Goal: Complete application form: Complete application form

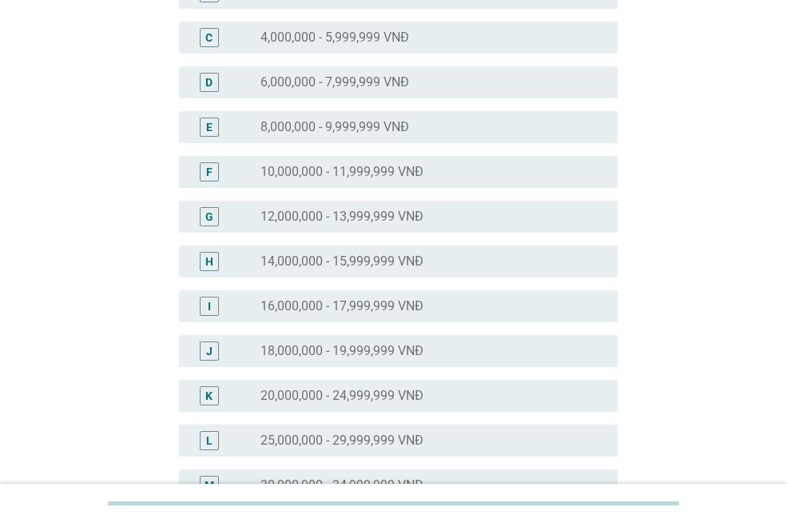
scroll to position [400, 0]
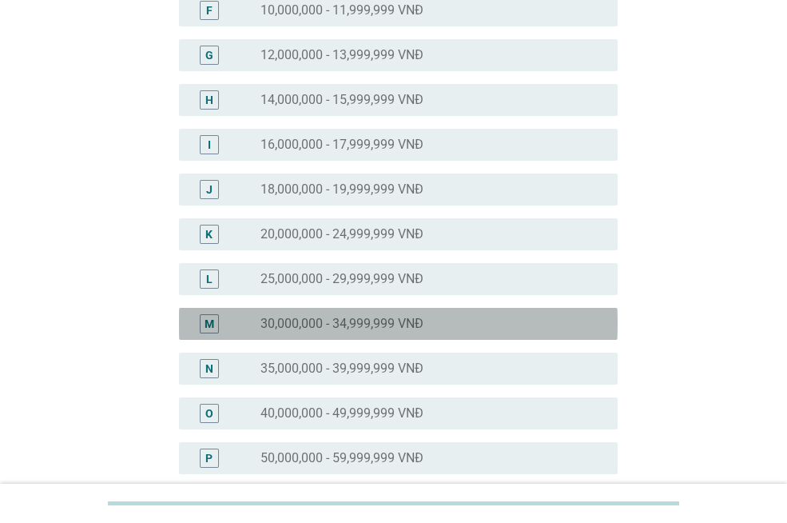
click at [377, 334] on div "M radio_button_unchecked 30,000,000 - 34,999,999 VNĐ" at bounding box center [398, 324] width 439 height 32
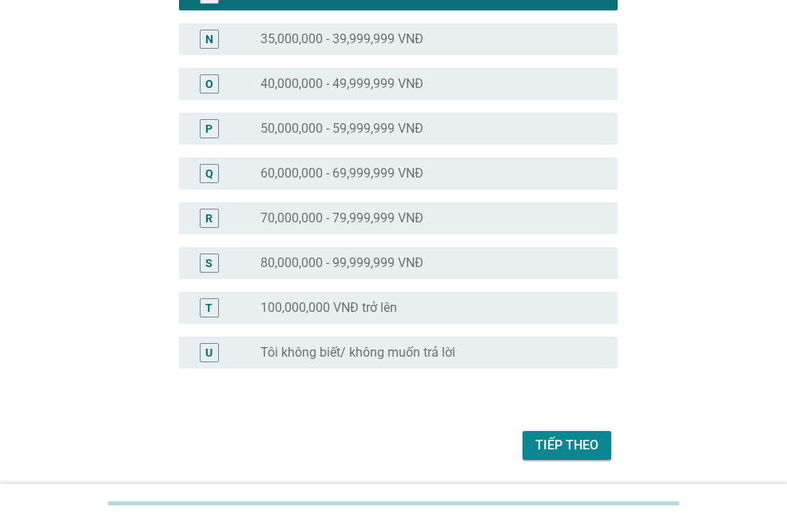
scroll to position [780, 0]
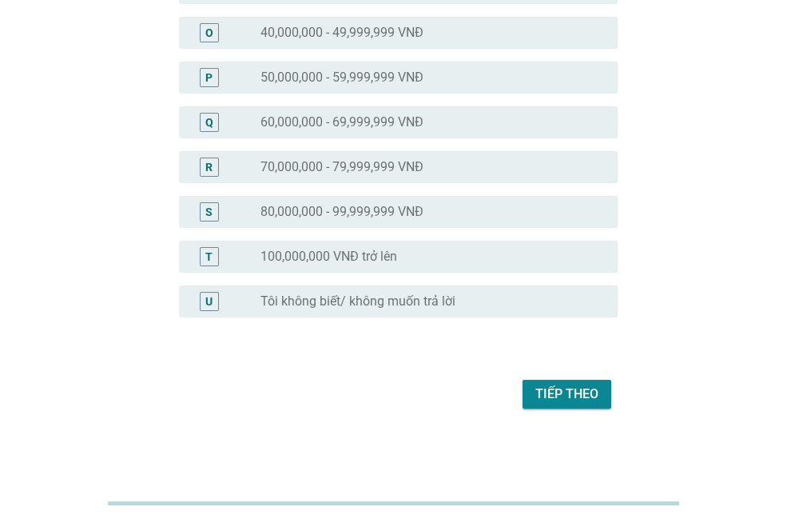
click at [562, 387] on div "Tiếp theo" at bounding box center [567, 394] width 63 height 19
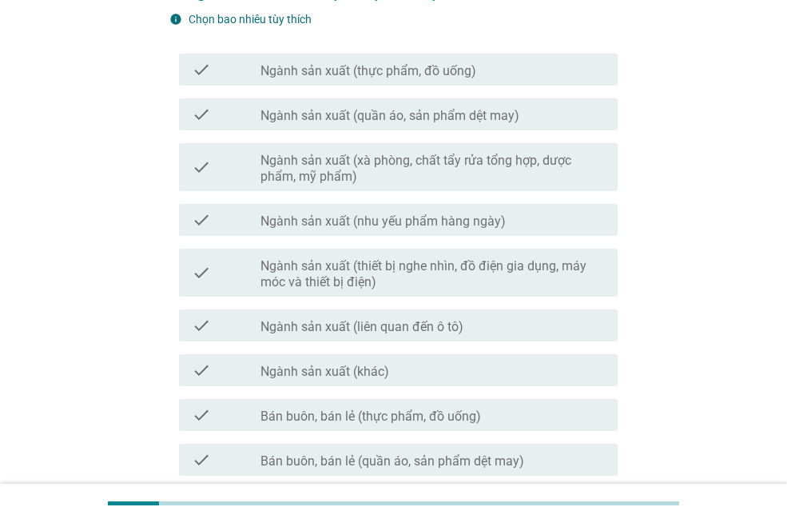
scroll to position [0, 0]
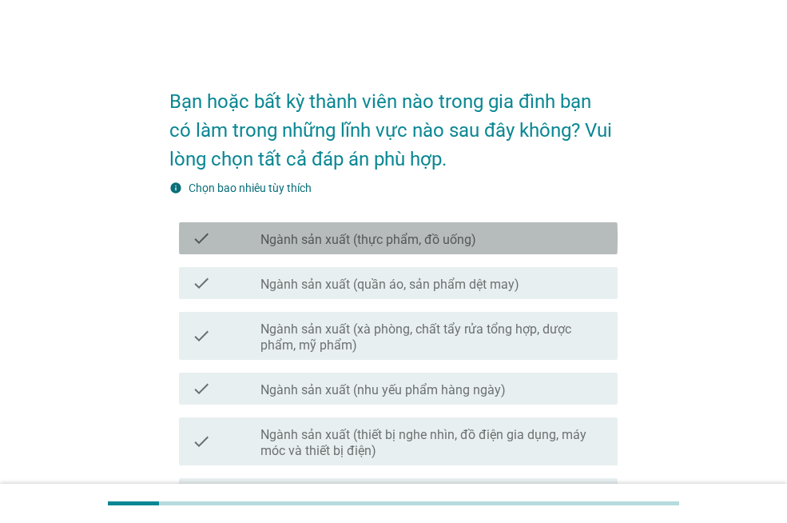
click at [422, 243] on label "Ngành sản xuất (thực phẩm, đồ uống)" at bounding box center [369, 240] width 216 height 16
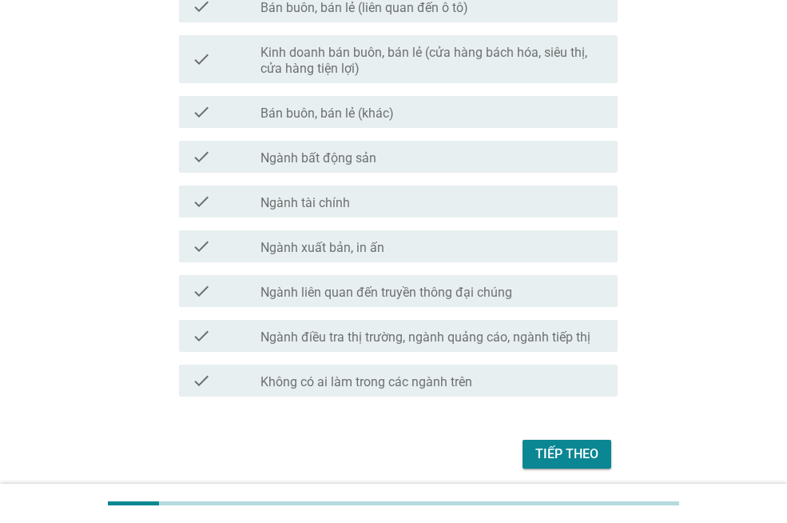
scroll to position [893, 0]
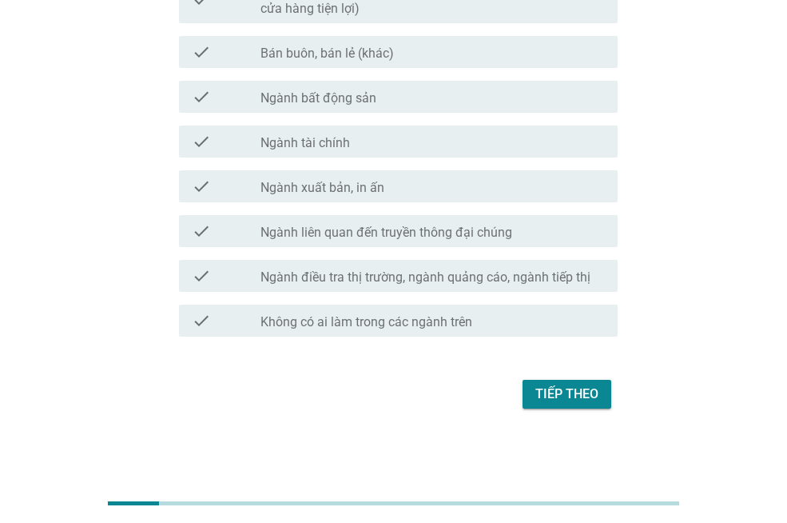
click at [600, 388] on button "Tiếp theo" at bounding box center [567, 394] width 89 height 29
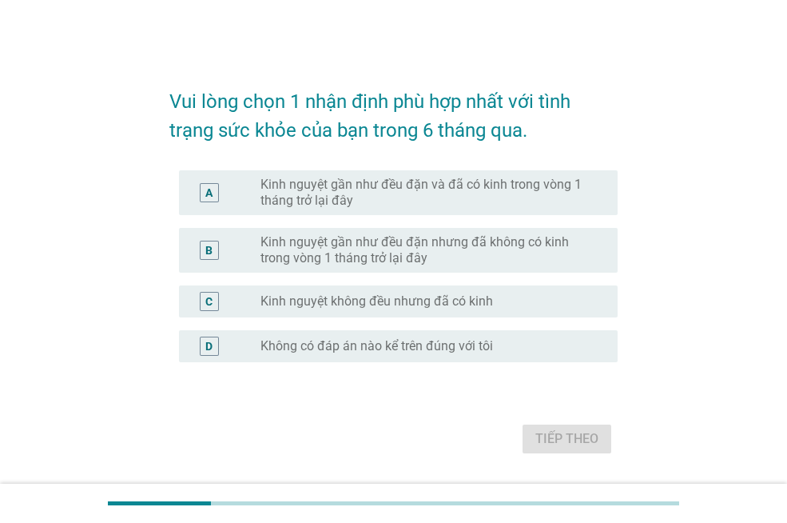
click at [398, 199] on label "Kinh nguyệt gần như đều đặn và đã có kinh trong vòng 1 tháng trở lại đây" at bounding box center [427, 193] width 332 height 32
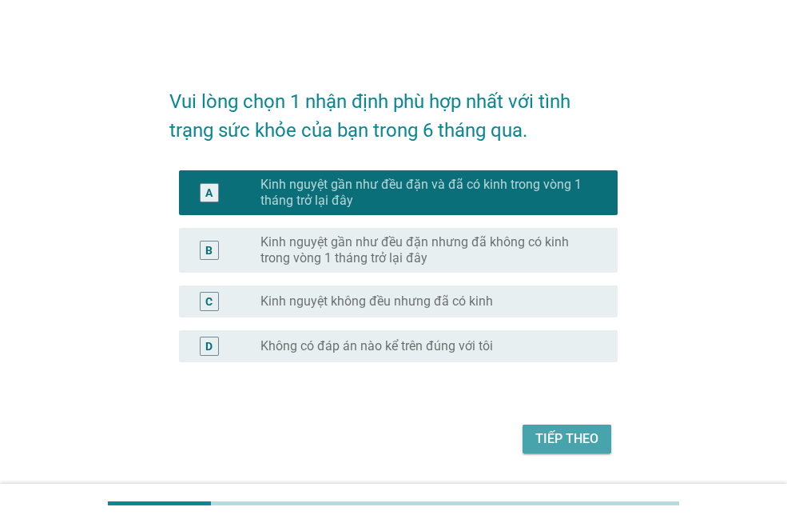
click at [555, 444] on div "Tiếp theo" at bounding box center [567, 438] width 63 height 19
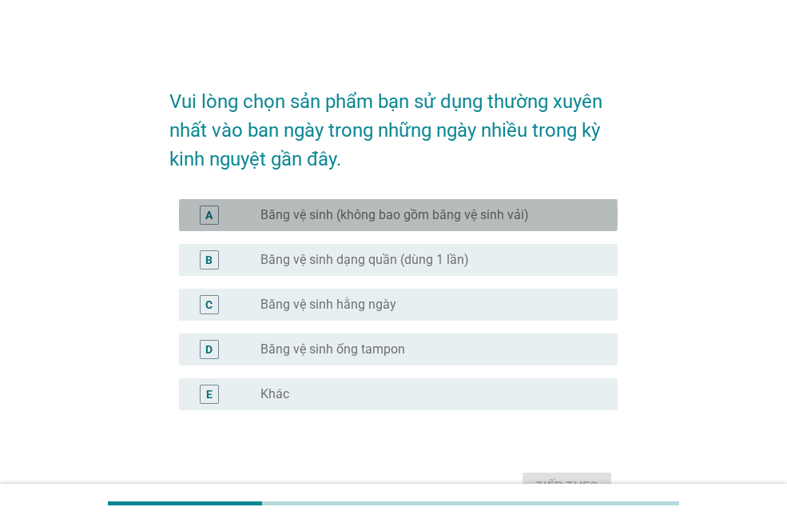
click at [377, 216] on label "Băng vệ sinh (không bao gồm băng vệ sinh vải)" at bounding box center [395, 215] width 269 height 16
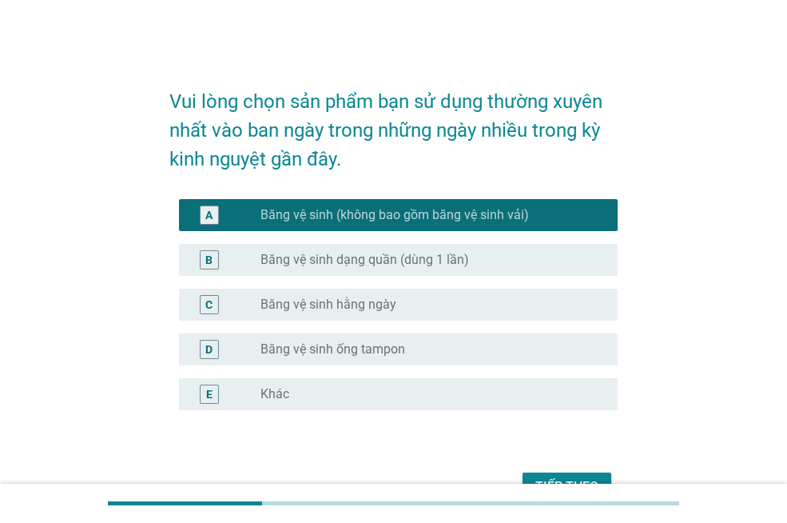
click at [381, 237] on div "B radio_button_unchecked Băng vệ sinh dạng quần (dùng 1 lần)" at bounding box center [393, 259] width 448 height 45
click at [375, 266] on label "Băng vệ sinh dạng quần (dùng 1 lần)" at bounding box center [365, 260] width 209 height 16
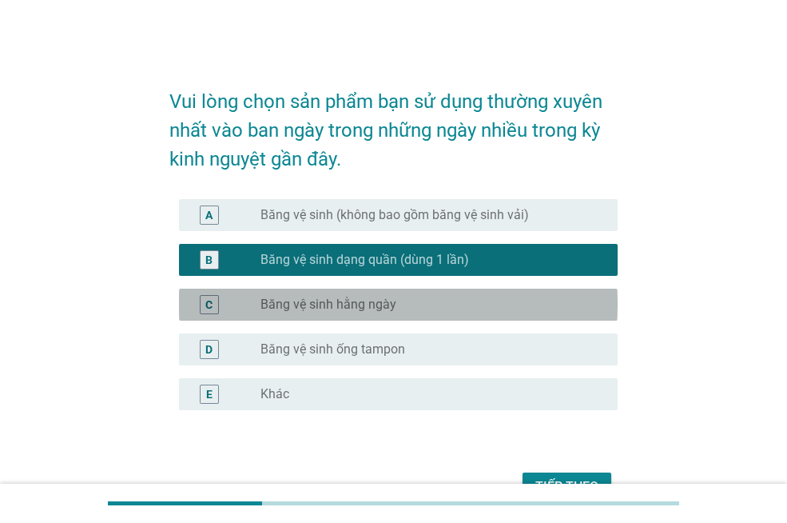
click at [373, 303] on label "Băng vệ sinh hằng ngày" at bounding box center [329, 305] width 136 height 16
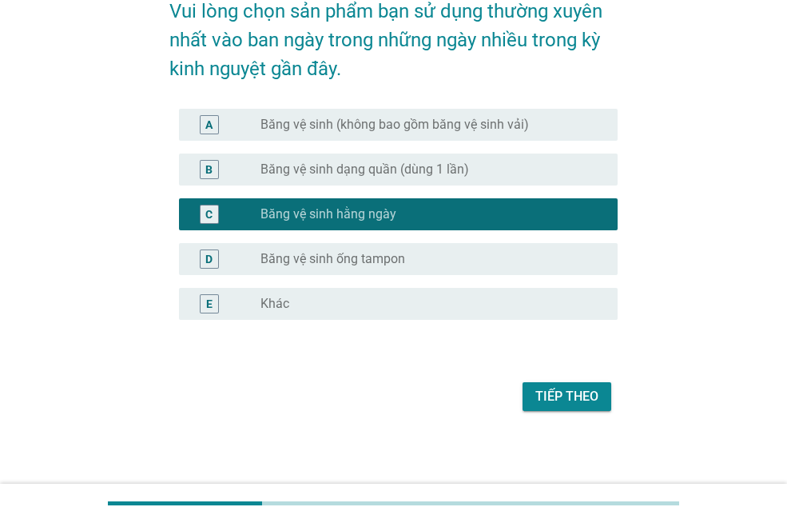
scroll to position [93, 0]
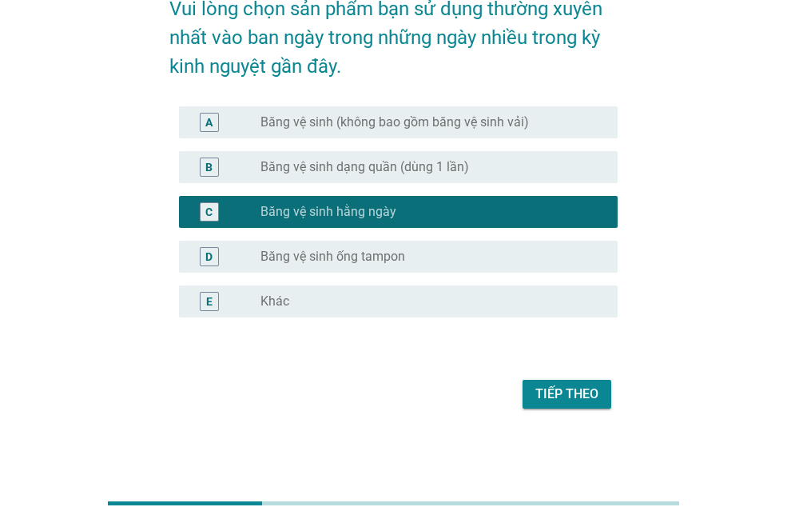
click at [413, 259] on div "radio_button_unchecked Băng vệ sinh ống tampon" at bounding box center [427, 257] width 332 height 16
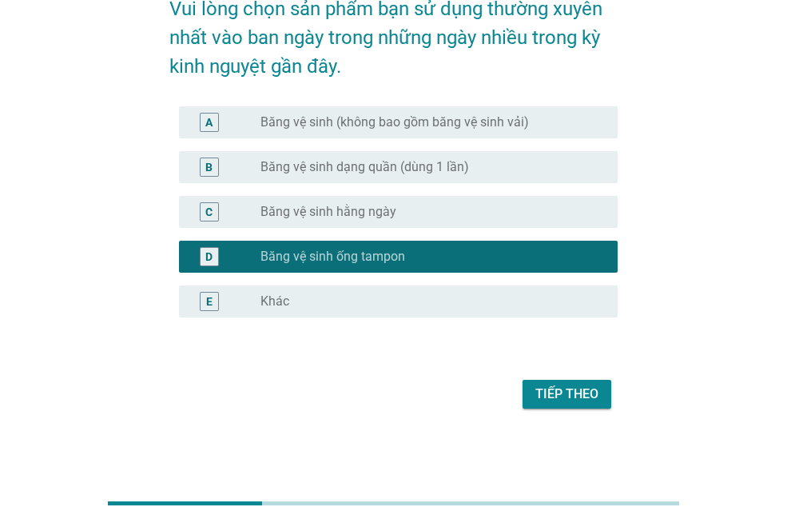
click at [381, 215] on label "Băng vệ sinh hằng ngày" at bounding box center [329, 212] width 136 height 16
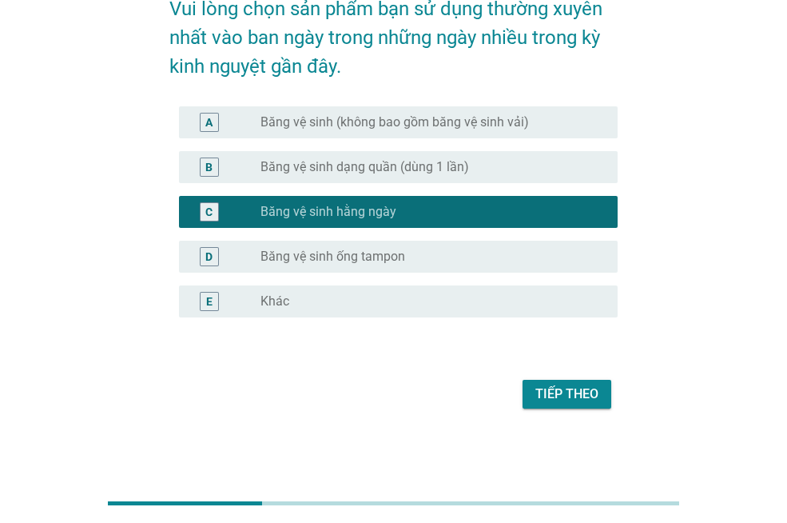
click at [395, 180] on div "B radio_button_unchecked Băng vệ sinh dạng quần (dùng 1 lần)" at bounding box center [398, 167] width 439 height 32
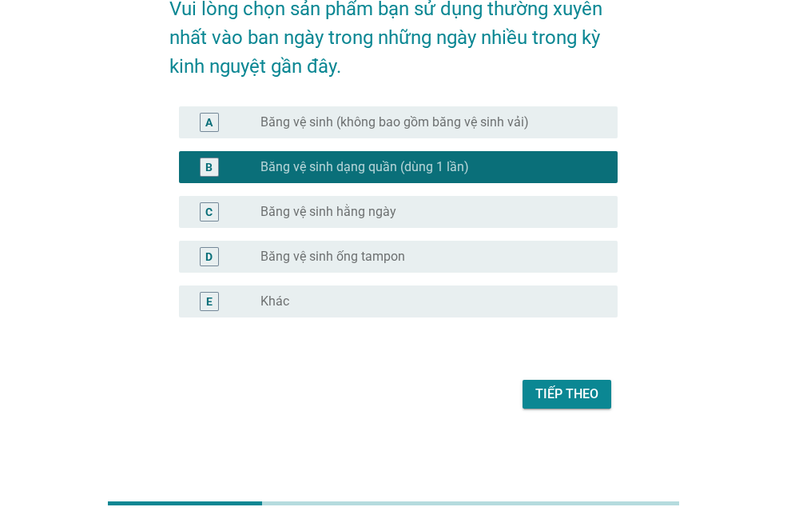
click at [579, 389] on div "Tiếp theo" at bounding box center [567, 394] width 63 height 19
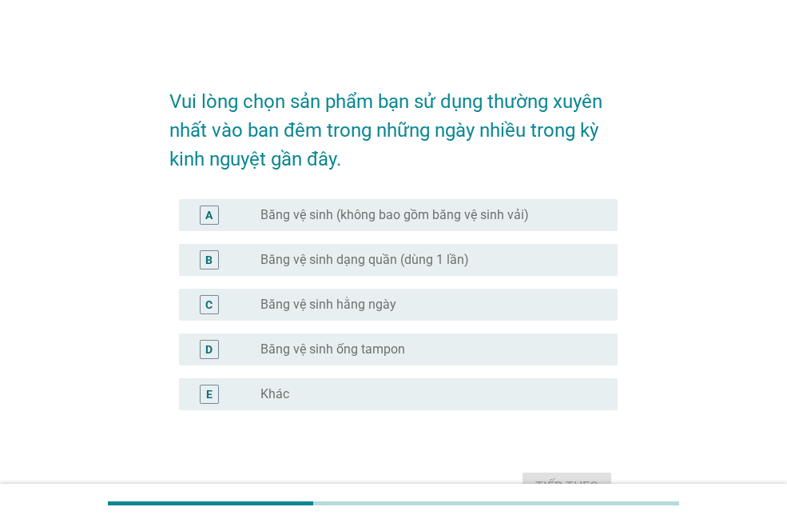
click at [360, 263] on label "Băng vệ sinh dạng quần (dùng 1 lần)" at bounding box center [365, 260] width 209 height 16
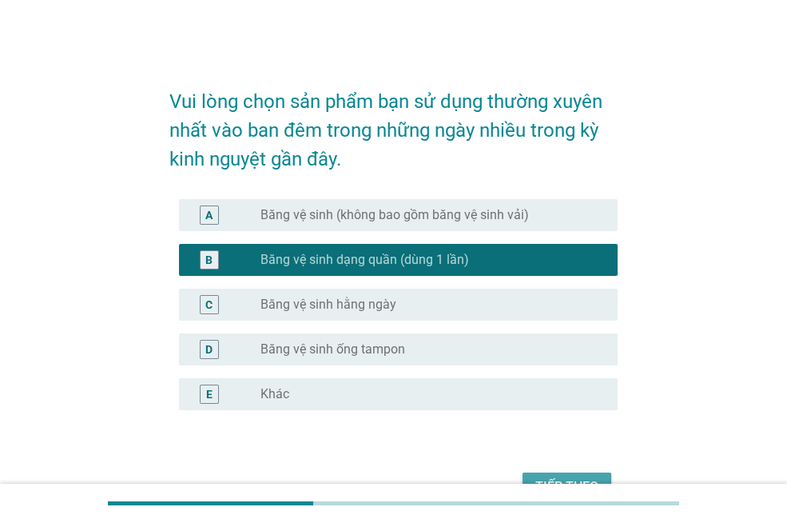
click at [547, 480] on div "Tiếp theo" at bounding box center [567, 486] width 63 height 19
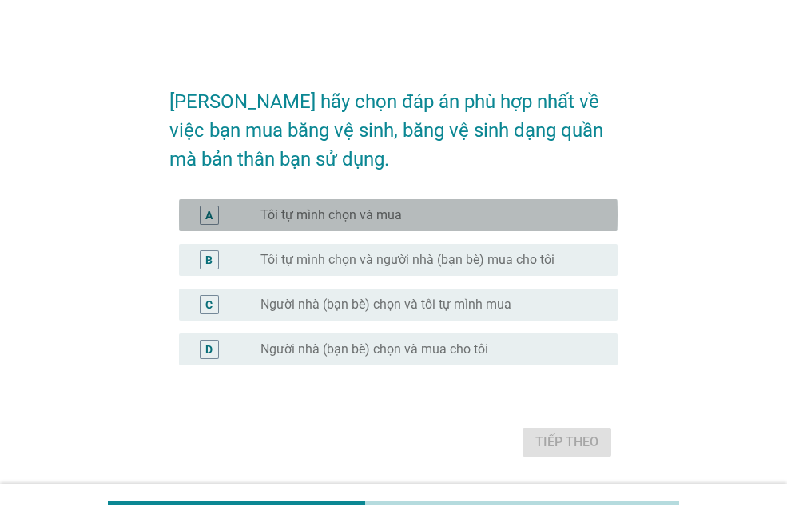
click at [338, 220] on label "Tôi tự mình chọn và mua" at bounding box center [332, 215] width 142 height 16
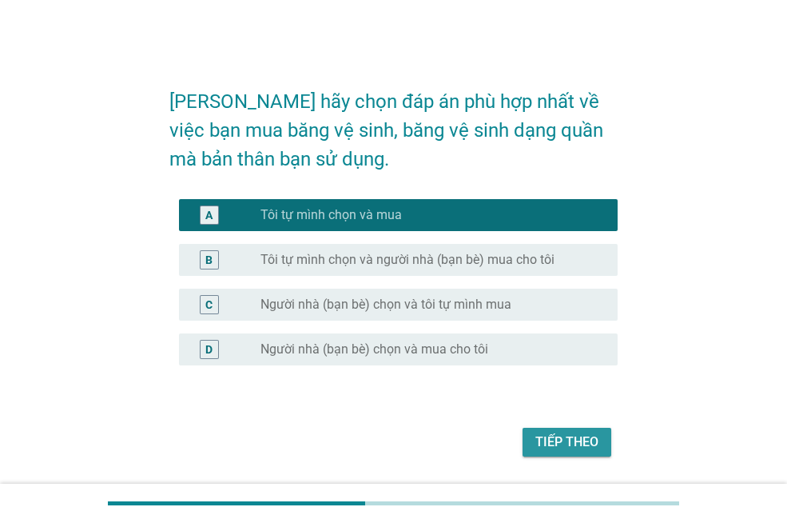
drag, startPoint x: 565, startPoint y: 443, endPoint x: 538, endPoint y: 432, distance: 29.4
click at [565, 444] on div "Tiếp theo" at bounding box center [567, 441] width 63 height 19
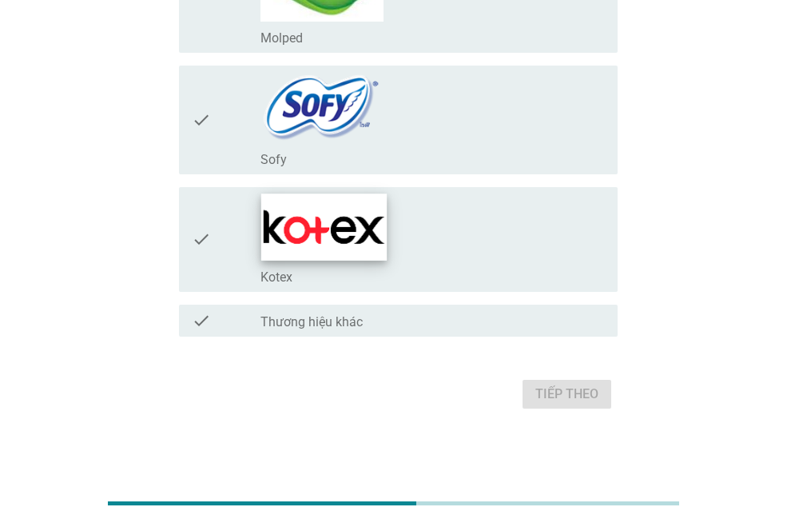
click at [387, 233] on img at bounding box center [324, 226] width 126 height 66
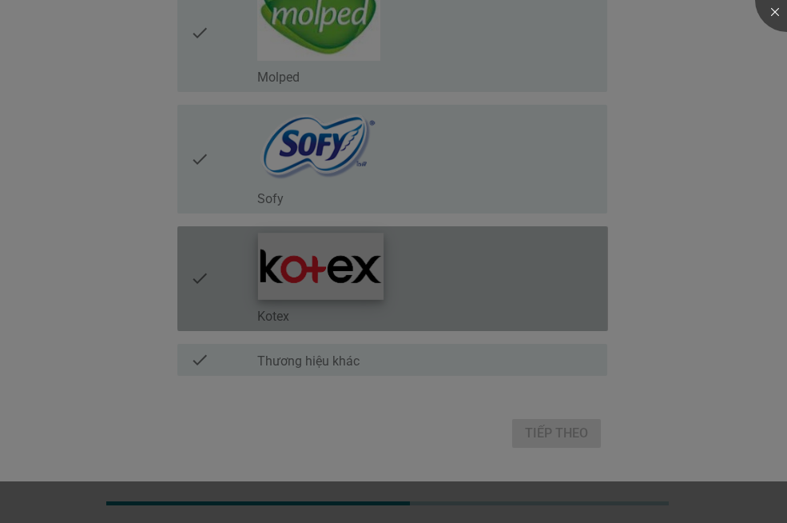
scroll to position [829, 0]
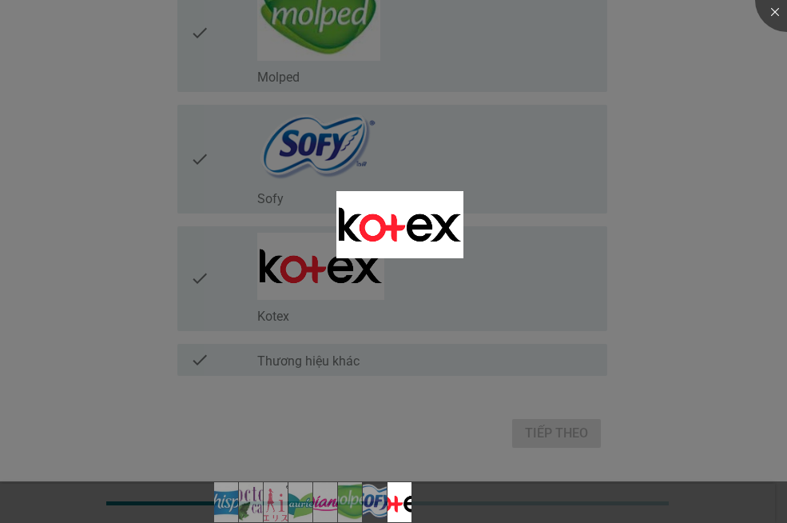
click at [694, 289] on div at bounding box center [393, 261] width 787 height 523
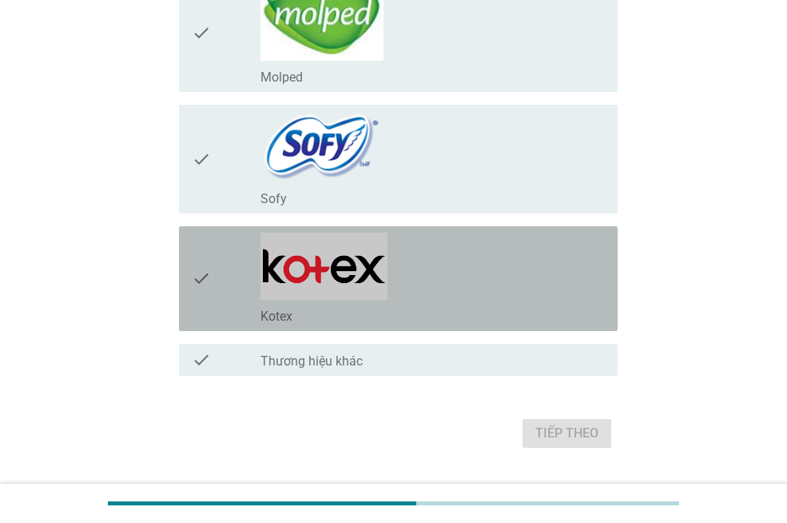
click at [498, 261] on div "check_box_outline_blank Kotex" at bounding box center [433, 279] width 345 height 92
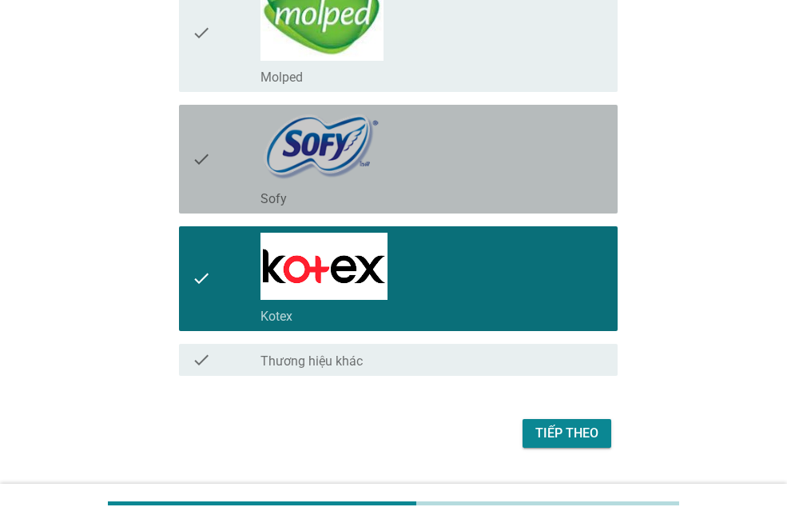
click at [513, 154] on div "check_box_outline_blank Sofy" at bounding box center [433, 159] width 345 height 96
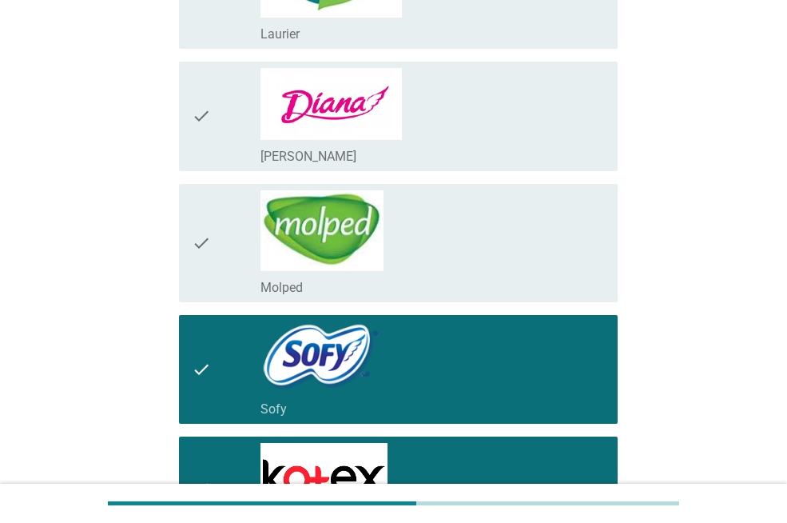
scroll to position [509, 0]
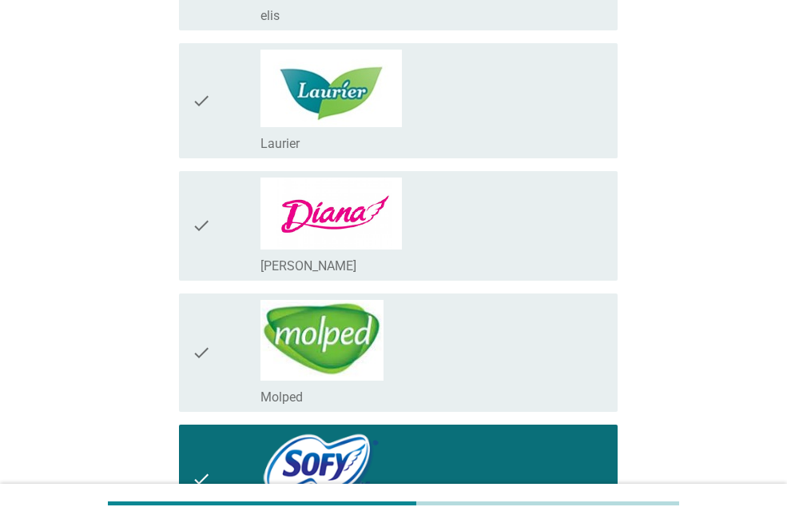
drag, startPoint x: 512, startPoint y: 214, endPoint x: 527, endPoint y: 213, distance: 14.4
click at [513, 213] on div "check_box_outline_blank [PERSON_NAME]" at bounding box center [433, 225] width 345 height 97
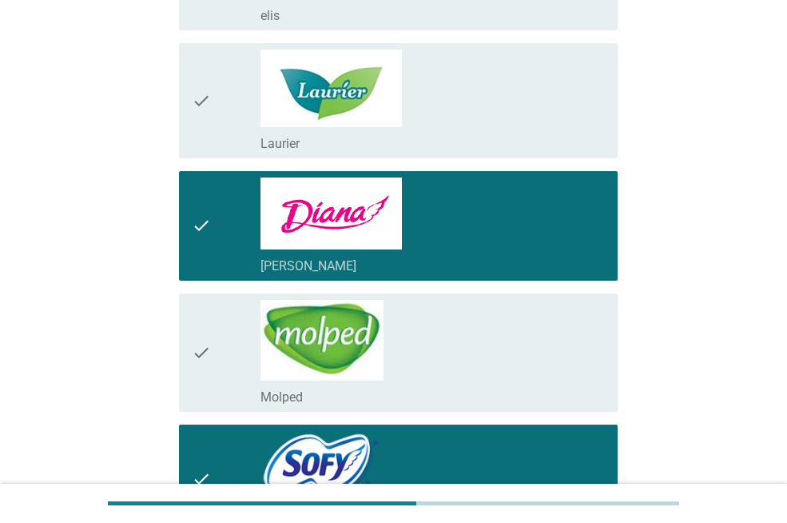
click at [542, 90] on div "check_box_outline_blank Laurier" at bounding box center [433, 101] width 345 height 102
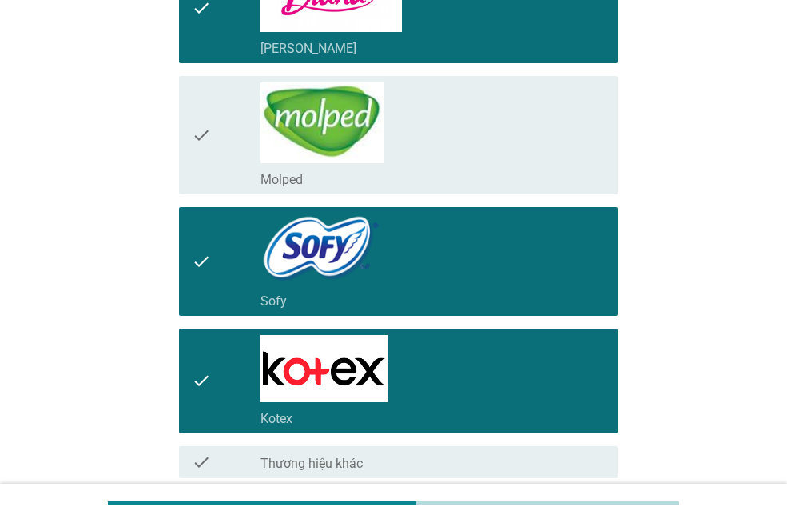
scroll to position [829, 0]
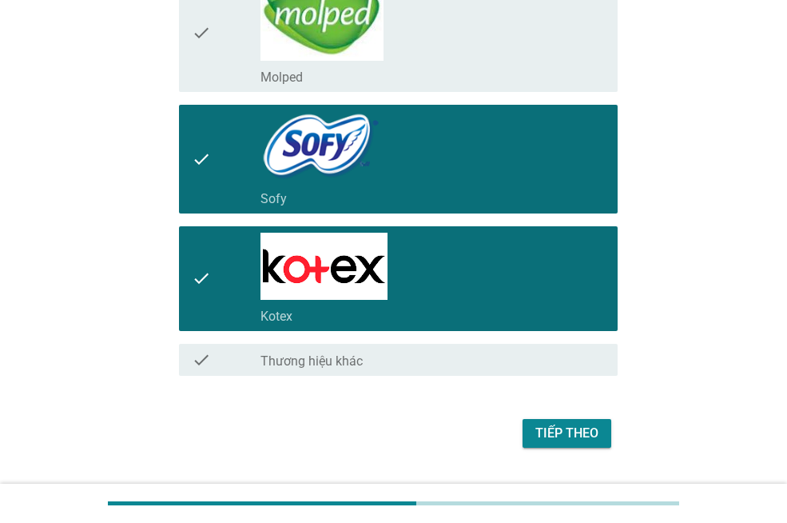
click at [567, 414] on div "Tiếp theo" at bounding box center [393, 433] width 448 height 38
click at [564, 436] on div "Tiếp theo" at bounding box center [567, 433] width 63 height 19
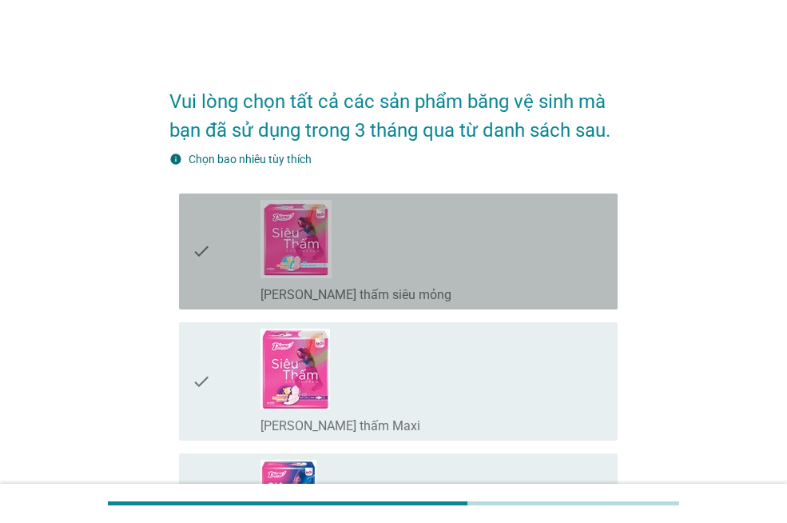
click at [476, 278] on div "check_box_outline_blank [PERSON_NAME] thấm siêu mỏng" at bounding box center [433, 251] width 345 height 103
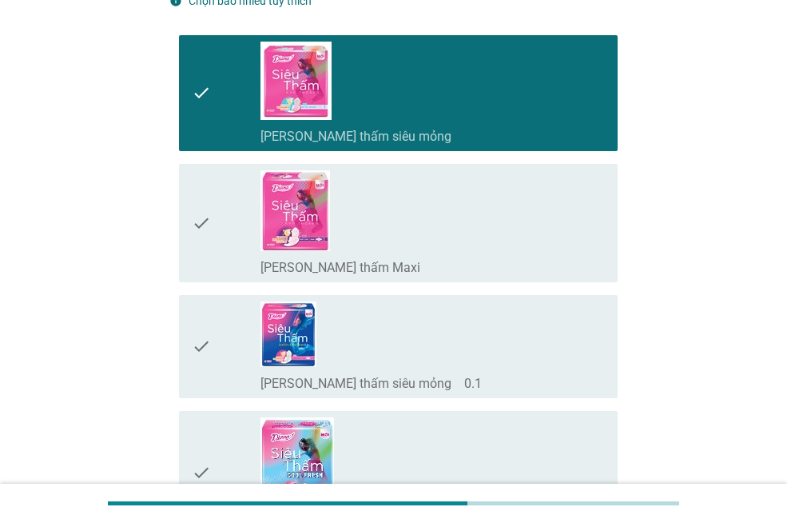
scroll to position [160, 0]
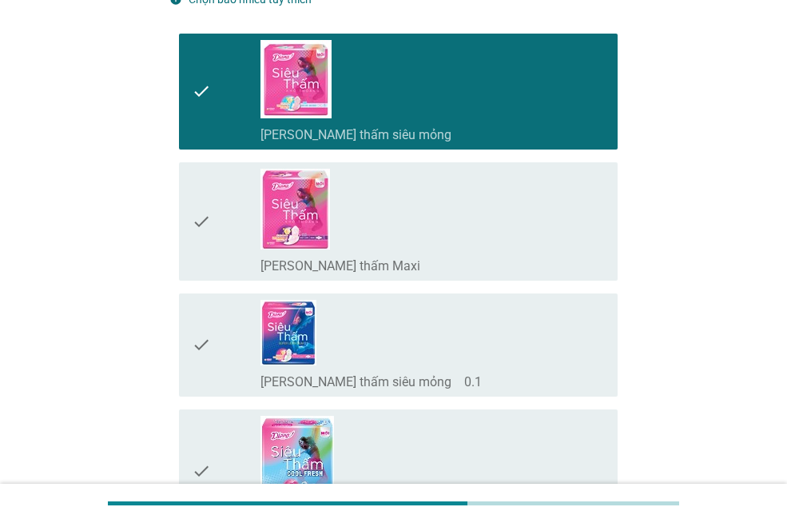
click at [499, 238] on div "check_box_outline_blank [PERSON_NAME] thấm Maxi" at bounding box center [433, 222] width 345 height 106
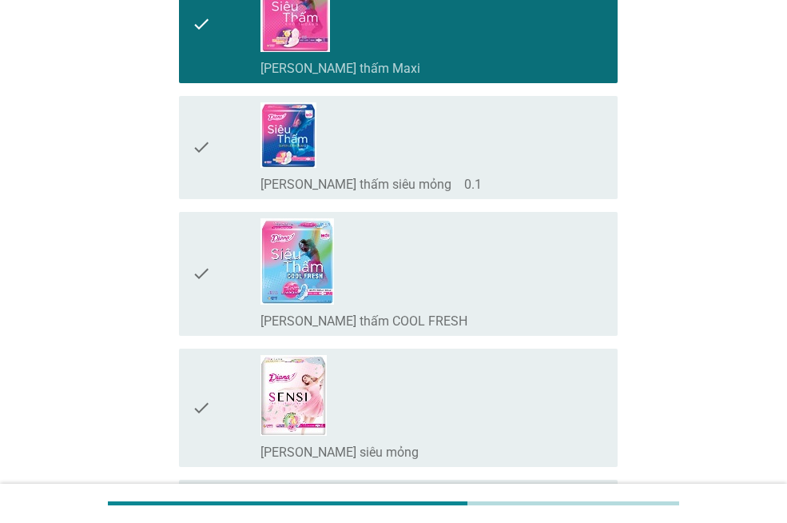
scroll to position [480, 0]
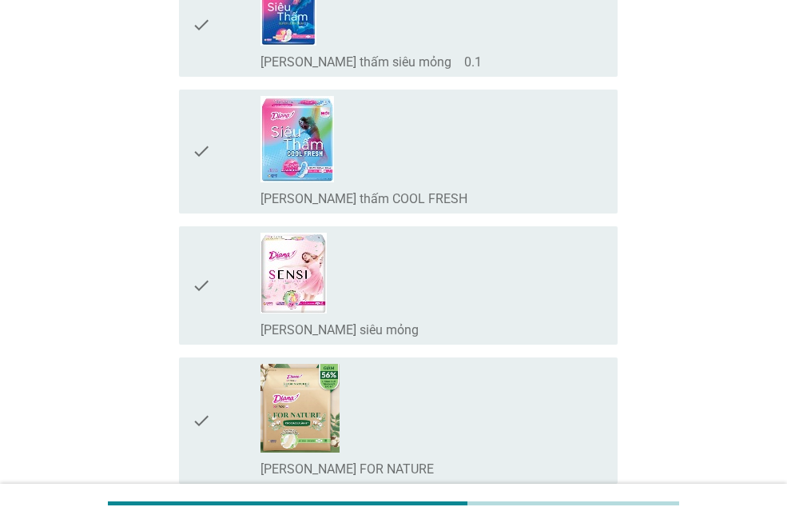
click at [478, 41] on div "check_box_outline_blank [PERSON_NAME] thấm siêu mỏng　0.1" at bounding box center [433, 25] width 345 height 90
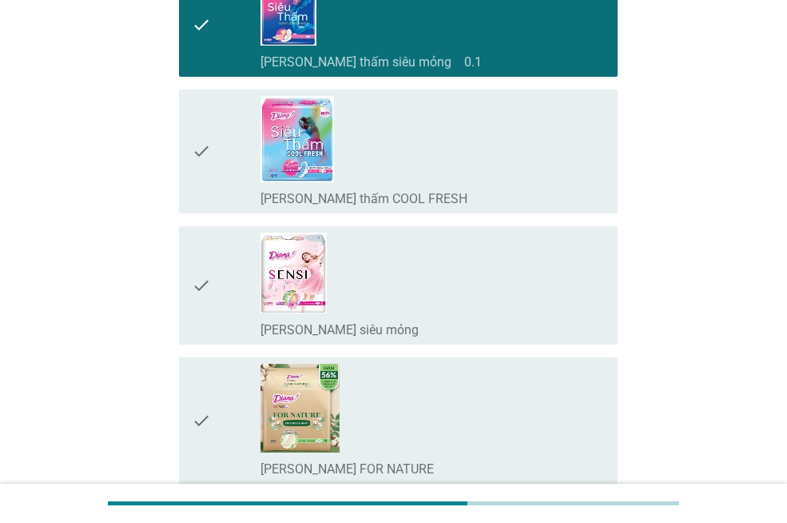
scroll to position [799, 0]
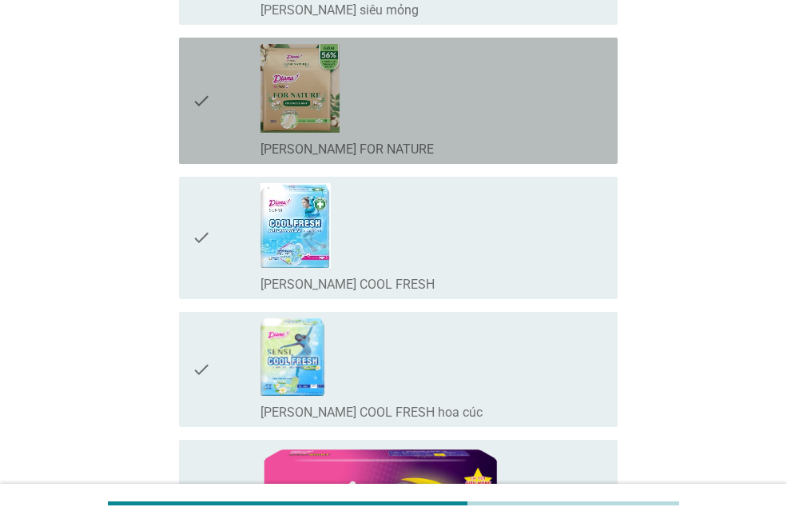
drag, startPoint x: 481, startPoint y: 99, endPoint x: 494, endPoint y: 174, distance: 76.2
click at [481, 98] on div "check_box_outline_blank [PERSON_NAME] SENSI FOR NATURE" at bounding box center [433, 101] width 345 height 114
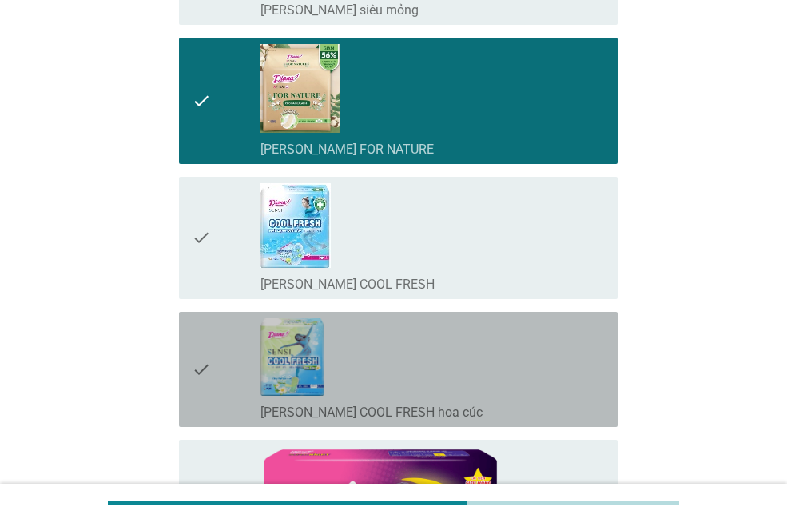
drag, startPoint x: 474, startPoint y: 357, endPoint x: 484, endPoint y: 352, distance: 11.4
click at [474, 356] on div "check_box_outline_blank [PERSON_NAME] SENSI COOL FRESH hoa cúc" at bounding box center [433, 369] width 345 height 102
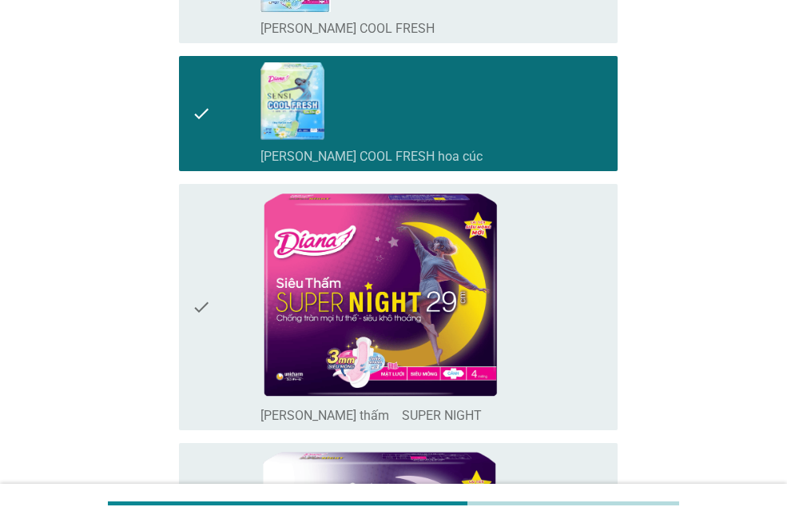
scroll to position [1199, 0]
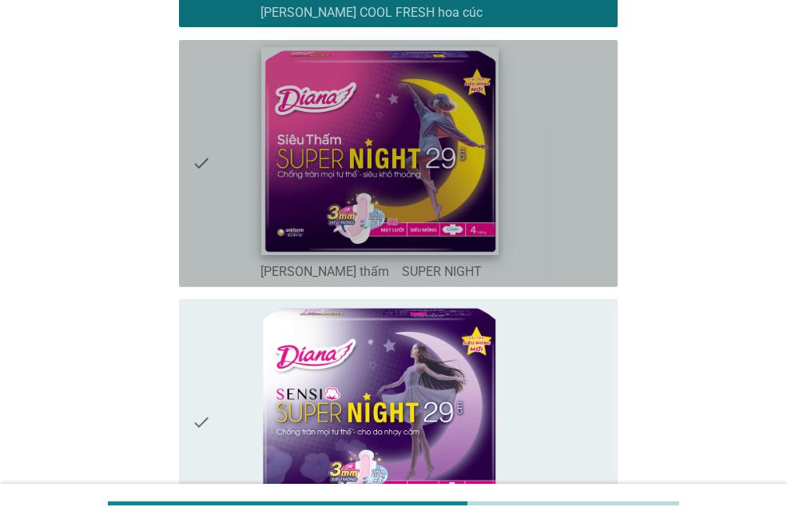
click at [361, 154] on img at bounding box center [380, 150] width 237 height 207
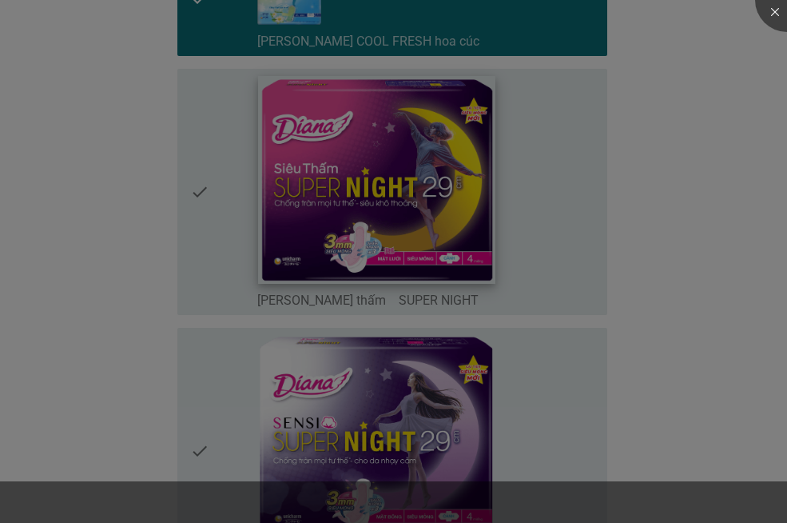
drag, startPoint x: 361, startPoint y: 154, endPoint x: 407, endPoint y: 389, distance: 239.4
click at [404, 389] on div at bounding box center [393, 261] width 787 height 523
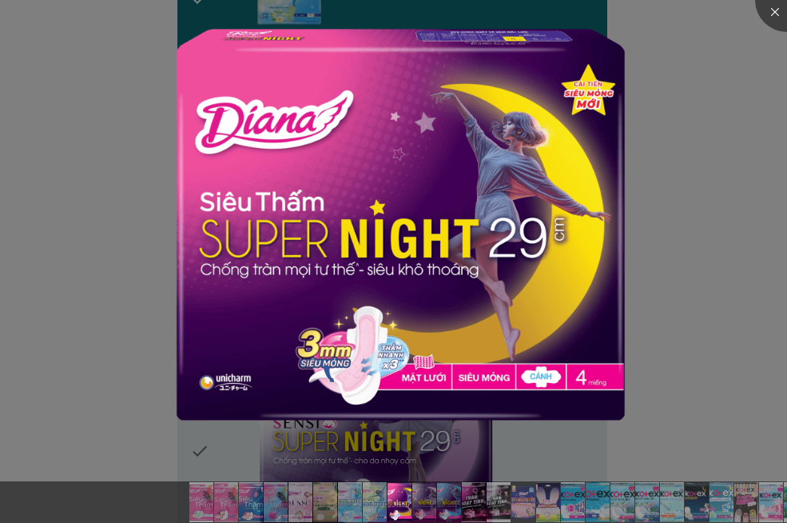
click at [672, 237] on div at bounding box center [393, 261] width 787 height 523
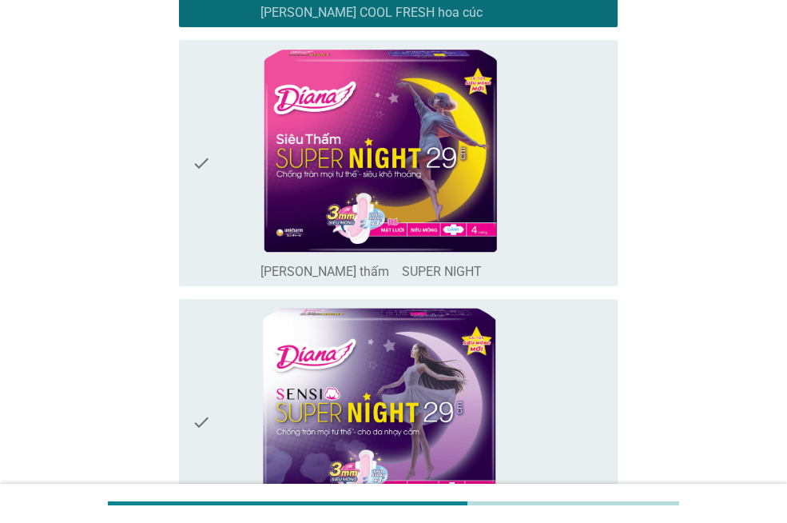
click at [604, 212] on div "check_box_outline_blank [PERSON_NAME] thấm　SUPER NIGHT" at bounding box center [433, 163] width 345 height 234
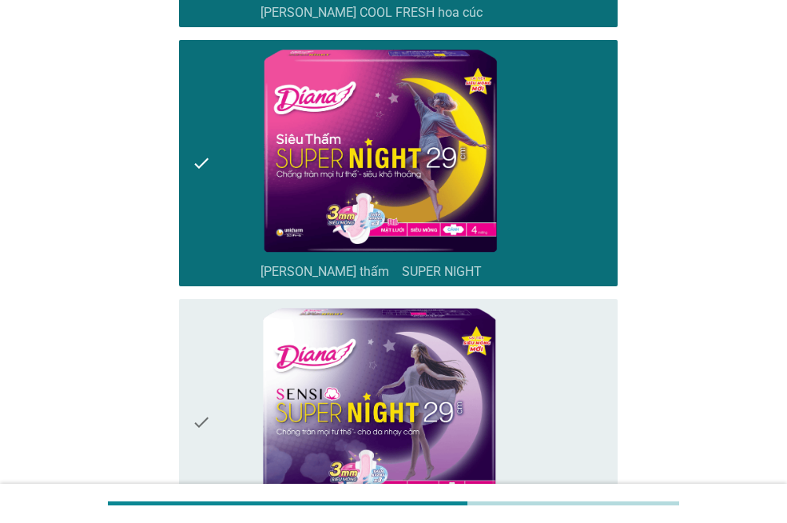
drag, startPoint x: 549, startPoint y: 385, endPoint x: 570, endPoint y: 381, distance: 21.0
click at [550, 385] on div "check_box_outline_blank [PERSON_NAME] SENSI SUPER NIGHT" at bounding box center [433, 422] width 345 height 234
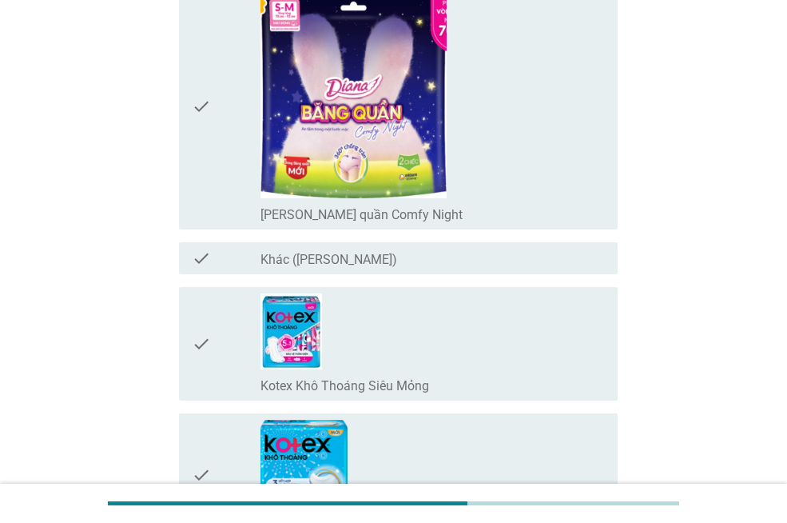
scroll to position [2238, 0]
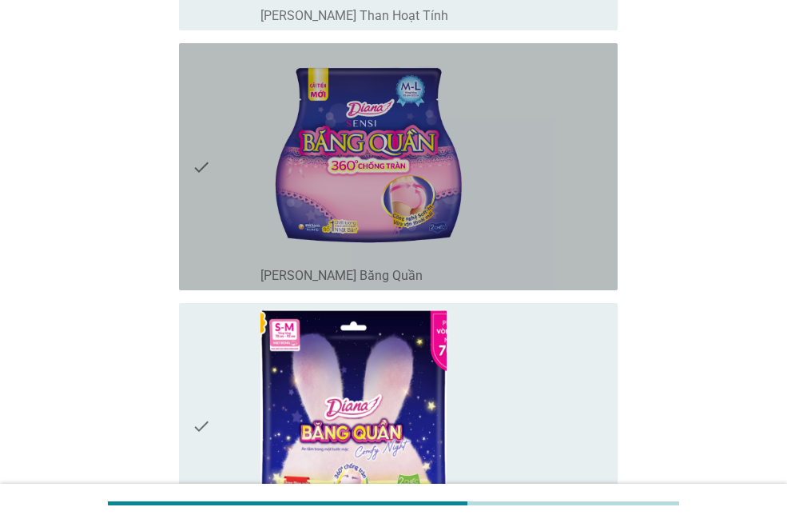
drag, startPoint x: 547, startPoint y: 165, endPoint x: 534, endPoint y: 215, distance: 52.0
click at [547, 165] on div "check_box_outline_blank [PERSON_NAME] Băng Quần" at bounding box center [433, 167] width 345 height 234
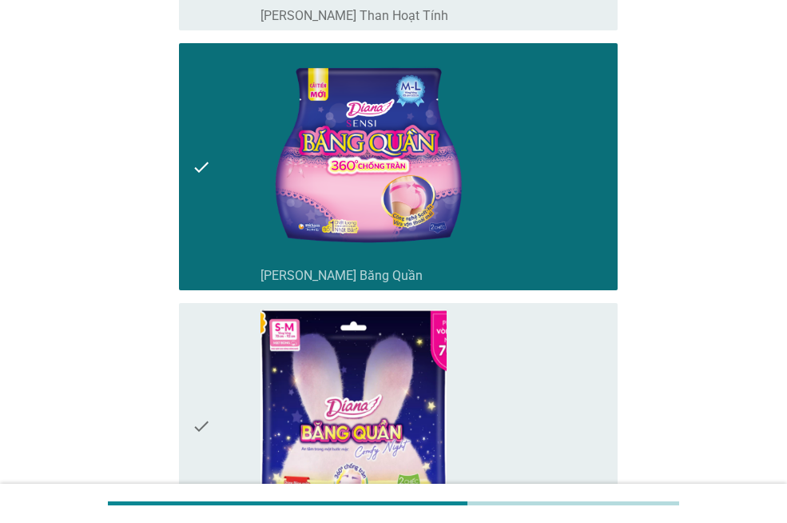
drag, startPoint x: 545, startPoint y: 377, endPoint x: 579, endPoint y: 378, distance: 33.6
click at [547, 378] on div "check_box_outline_blank [PERSON_NAME] quần Comfy Night" at bounding box center [433, 426] width 345 height 234
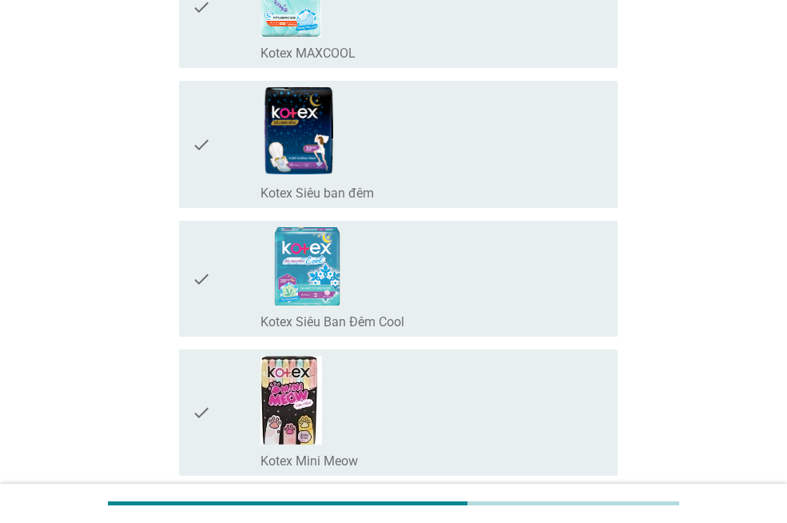
scroll to position [3597, 0]
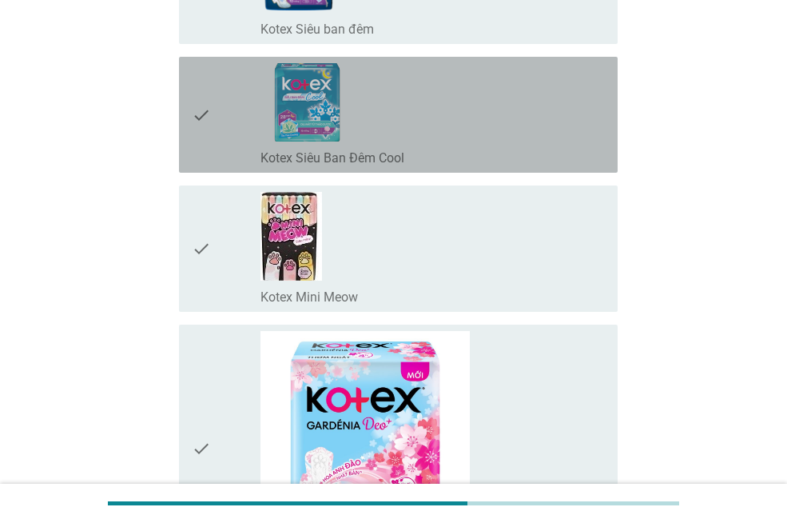
click at [540, 113] on div "check_box_outline_blank Kotex Siêu Ban Đêm Cool" at bounding box center [433, 114] width 345 height 103
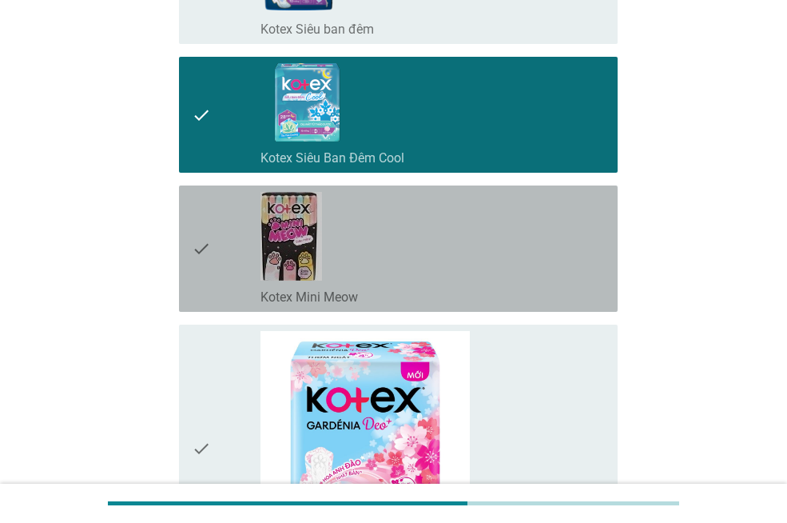
click at [558, 267] on div "check_box_outline_blank Kotex Mini Meow" at bounding box center [433, 249] width 345 height 114
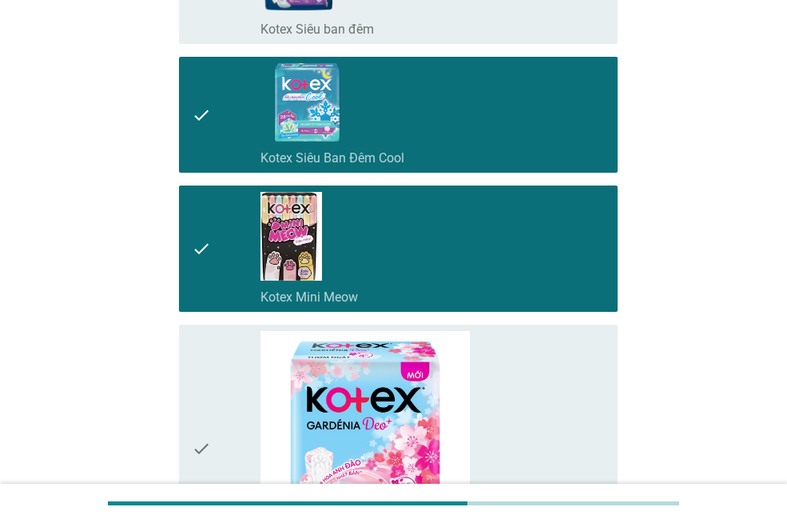
scroll to position [3997, 0]
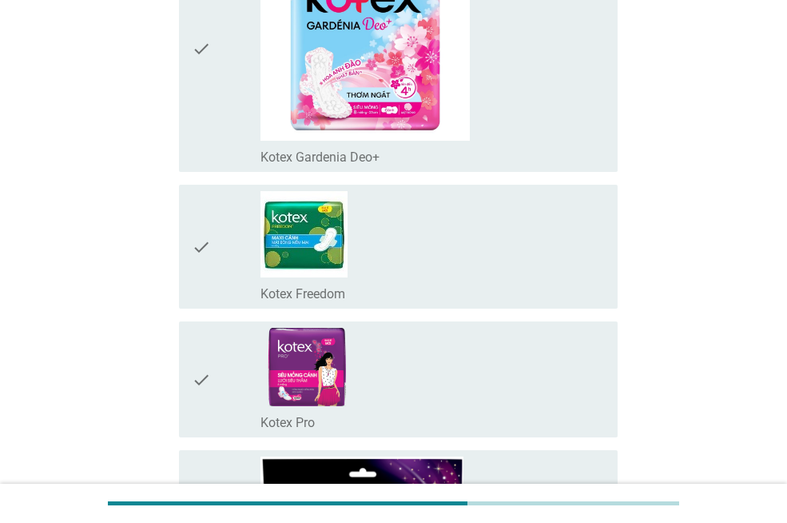
click at [568, 254] on div "check_box_outline_blank Kotex Freedom" at bounding box center [433, 246] width 345 height 111
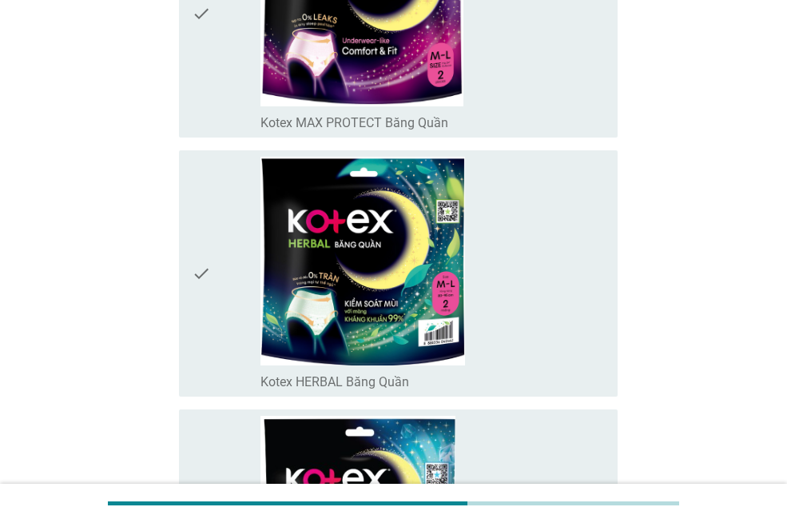
click at [596, 314] on div "check_box_outline_blank Kotex HERBAL Băng Quần" at bounding box center [433, 274] width 345 height 234
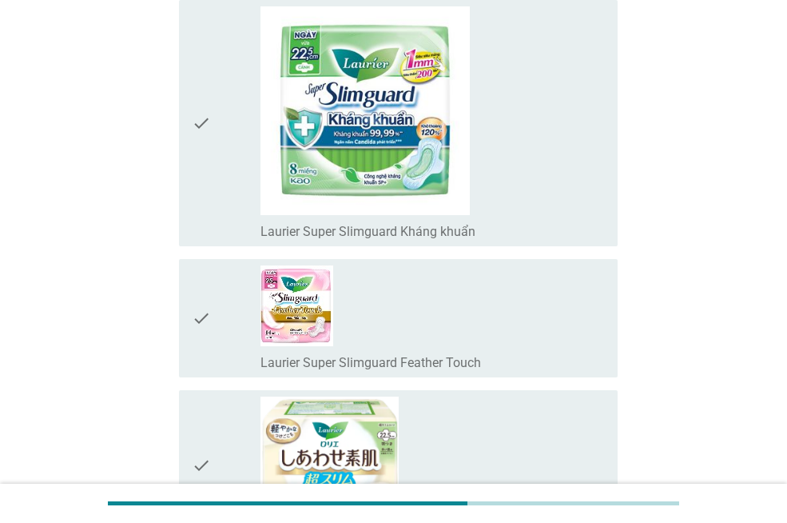
drag, startPoint x: 580, startPoint y: 157, endPoint x: 606, endPoint y: 300, distance: 144.7
click at [580, 157] on div "check_box_outline_blank Laurier Super Slimguard Kháng khuẩn" at bounding box center [433, 123] width 345 height 234
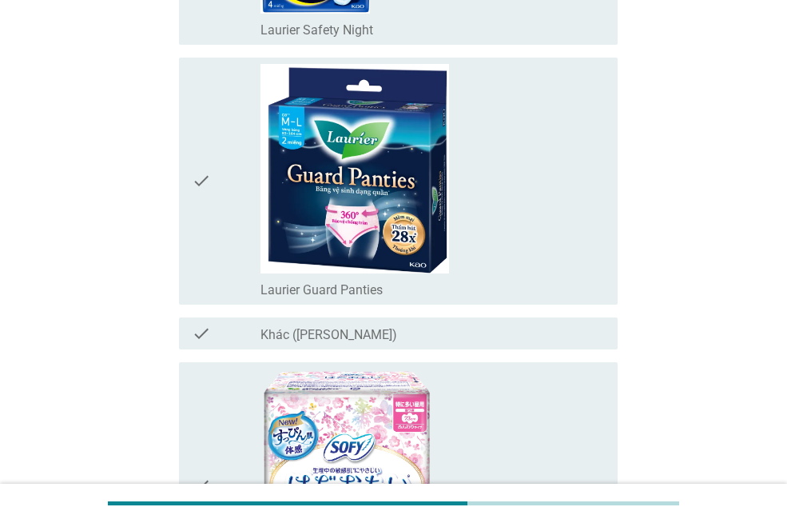
scroll to position [6875, 0]
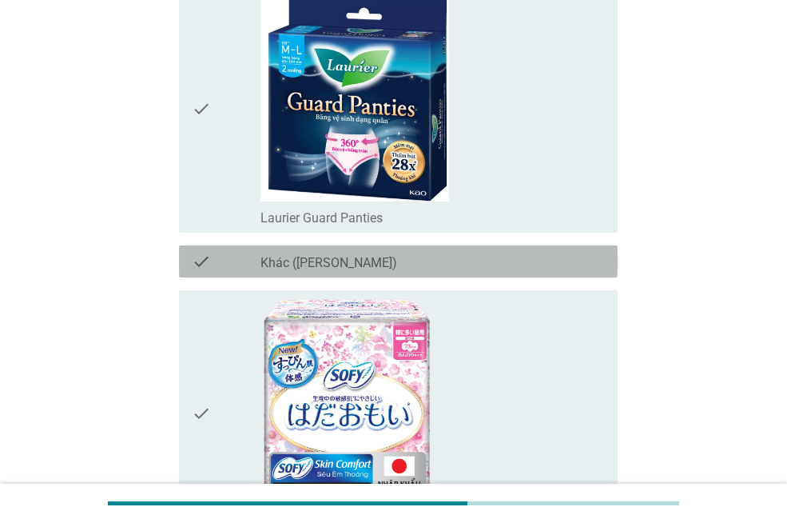
click at [562, 247] on div "check check_box_outline_blank Khác ([PERSON_NAME])" at bounding box center [398, 261] width 439 height 32
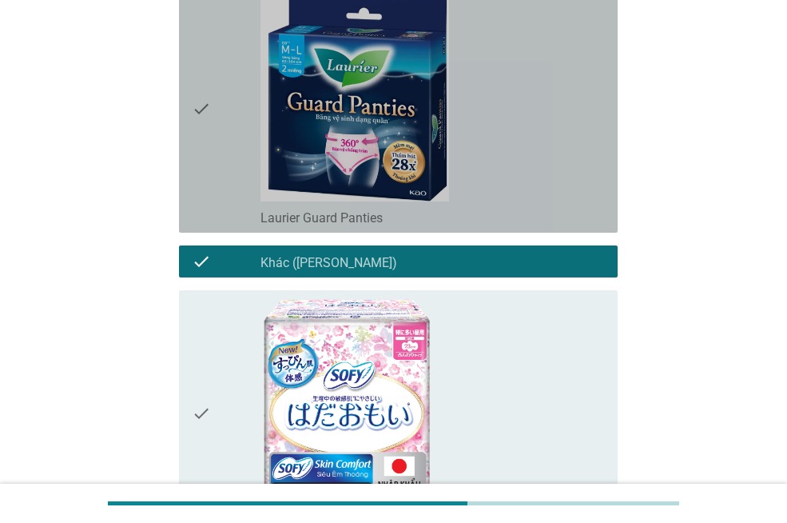
click at [574, 176] on div "check_box_outline_blank Laurier Guard Panties" at bounding box center [433, 109] width 345 height 234
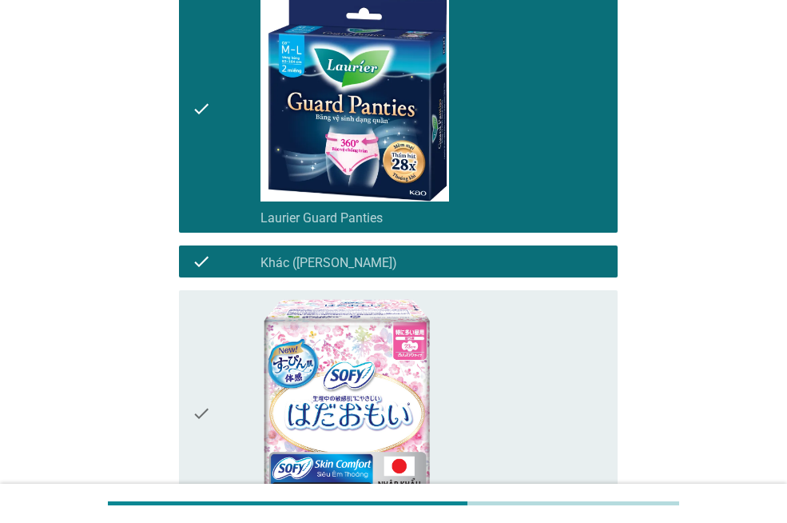
click at [535, 267] on div "check_box_outline_blank Khác ([PERSON_NAME])" at bounding box center [433, 261] width 345 height 19
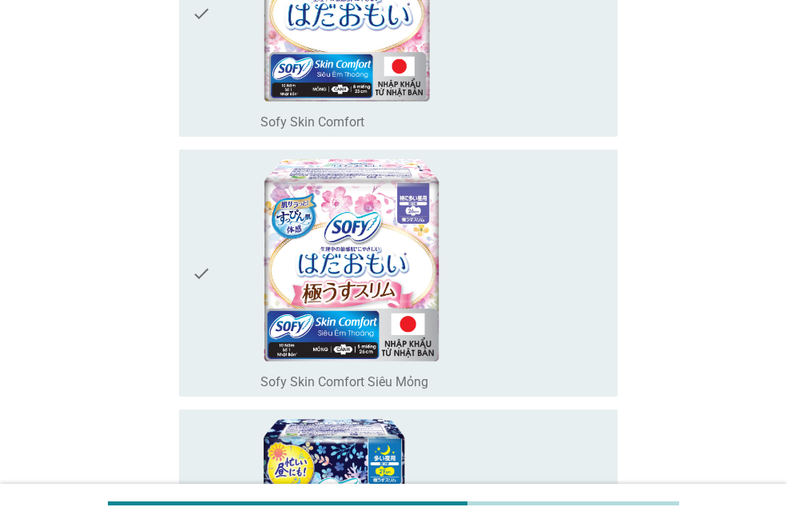
click at [581, 279] on div "check_box_outline_blank Sofy Skin Comfort Siêu Mỏng" at bounding box center [433, 273] width 345 height 234
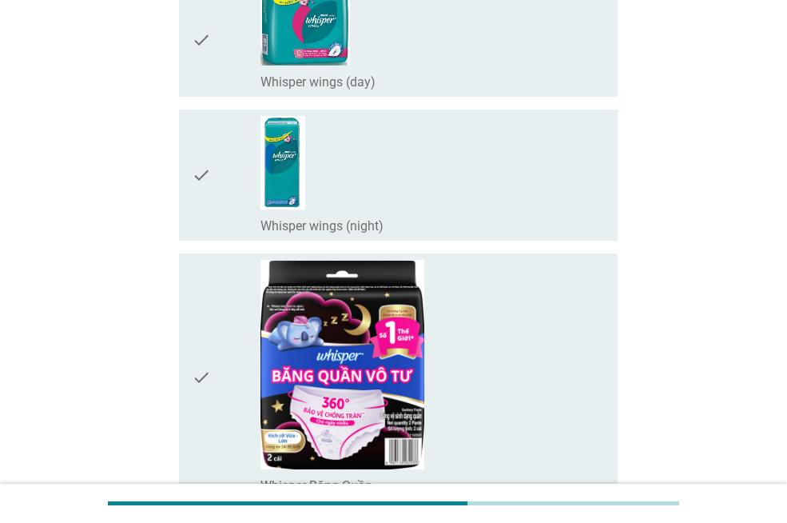
scroll to position [10393, 0]
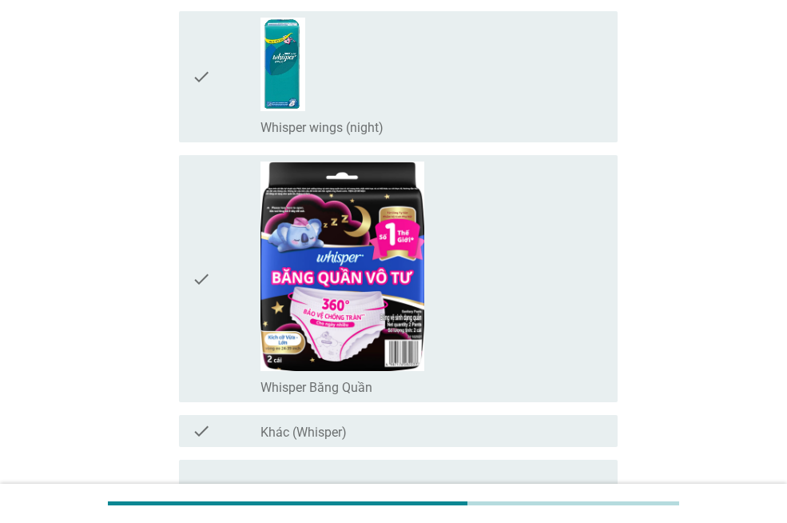
drag, startPoint x: 616, startPoint y: 294, endPoint x: 608, endPoint y: 296, distance: 8.9
click at [615, 294] on div "check check_box_outline_blank Whisper Băng Quần" at bounding box center [398, 278] width 439 height 247
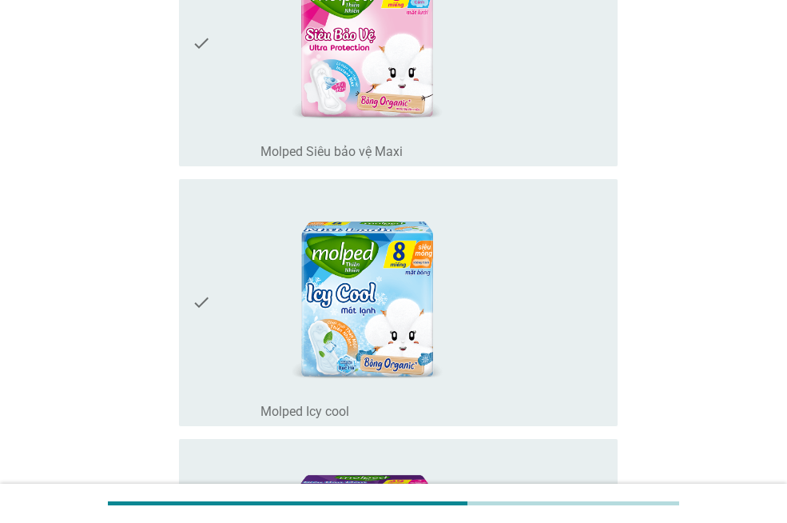
scroll to position [11512, 0]
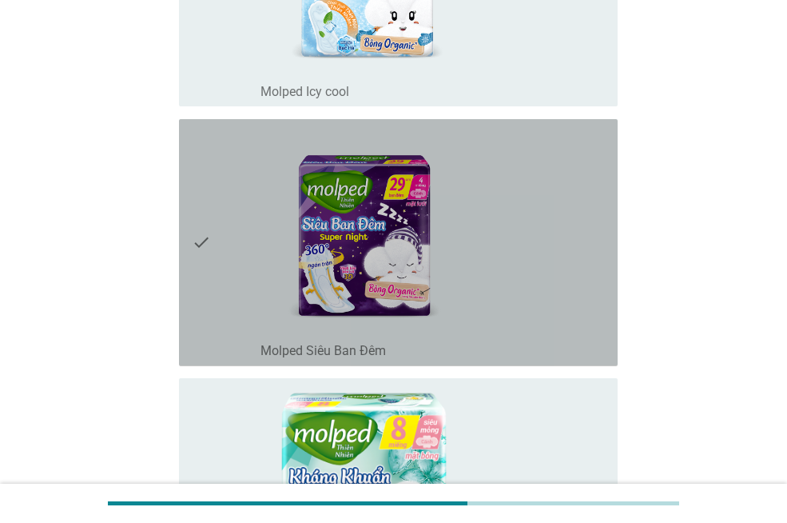
click at [564, 246] on div "check_box_outline_blank Molped Siêu Ban Đêm" at bounding box center [433, 243] width 345 height 234
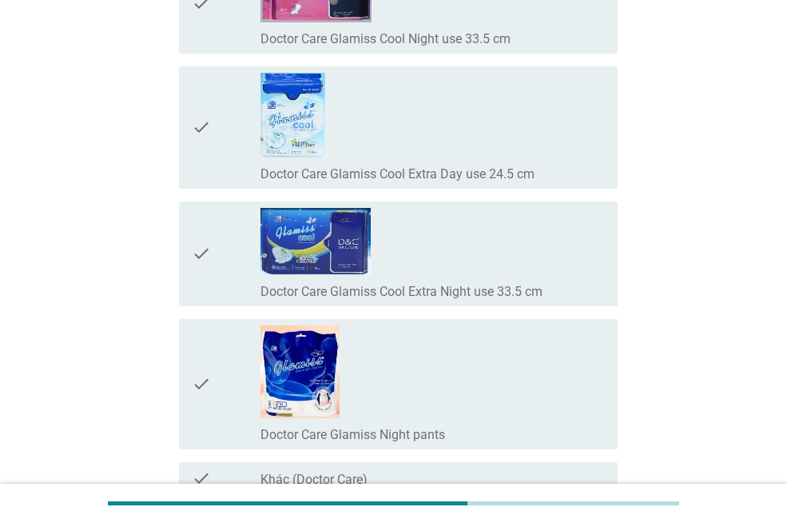
scroll to position [12879, 0]
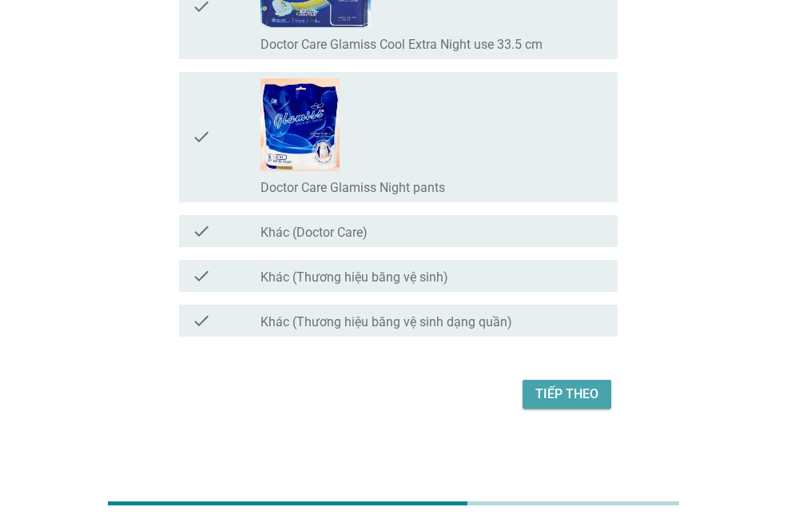
click at [574, 403] on div "Tiếp theo" at bounding box center [567, 394] width 63 height 19
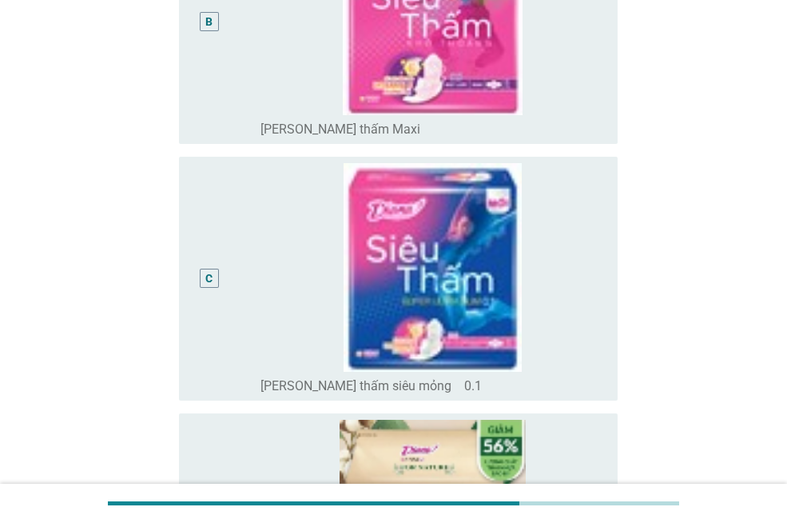
scroll to position [640, 0]
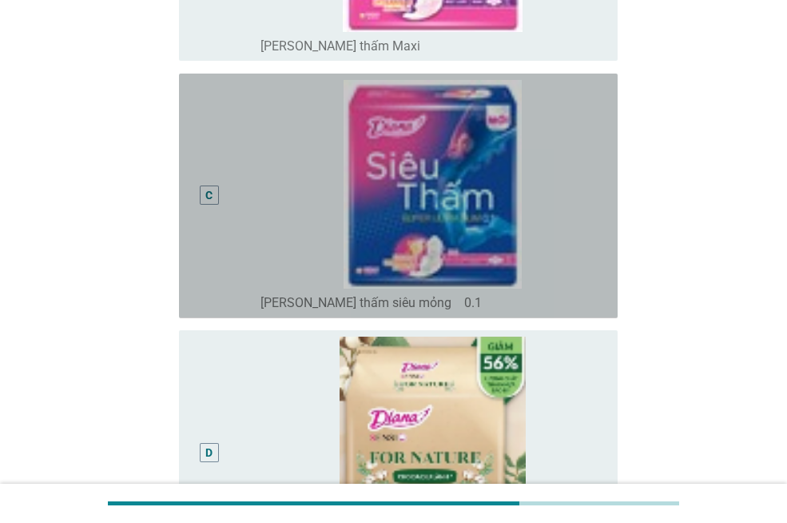
click at [613, 220] on div "C radio_button_unchecked [PERSON_NAME] thấm siêu mỏng　0.1" at bounding box center [398, 196] width 439 height 245
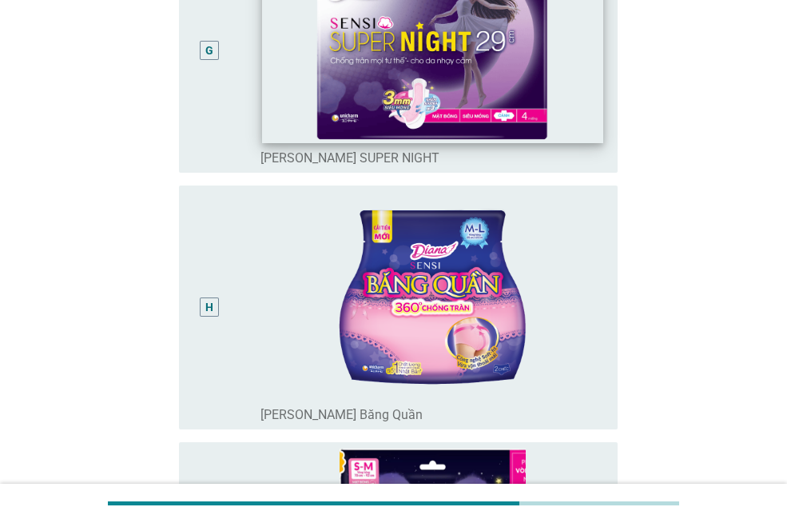
scroll to position [1919, 0]
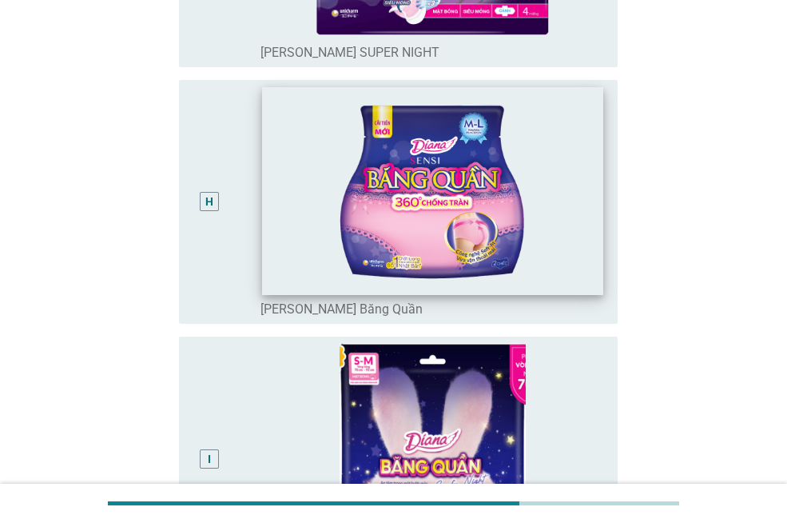
click at [598, 242] on img at bounding box center [432, 190] width 341 height 207
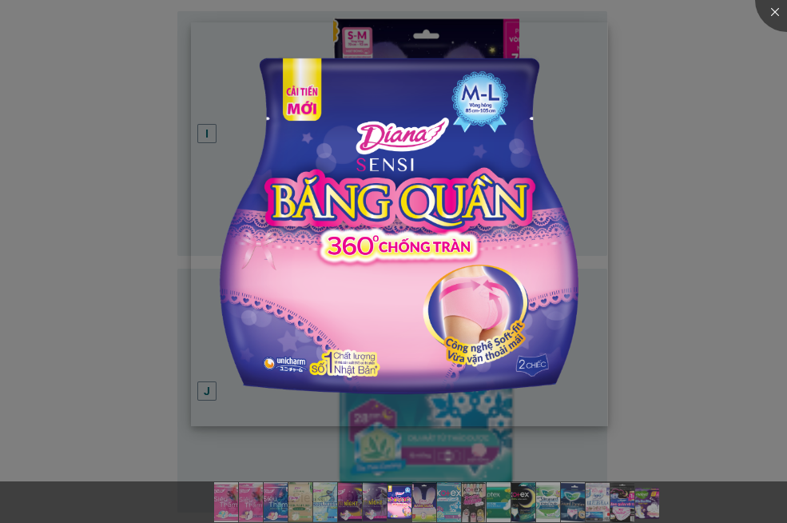
scroll to position [2318, 0]
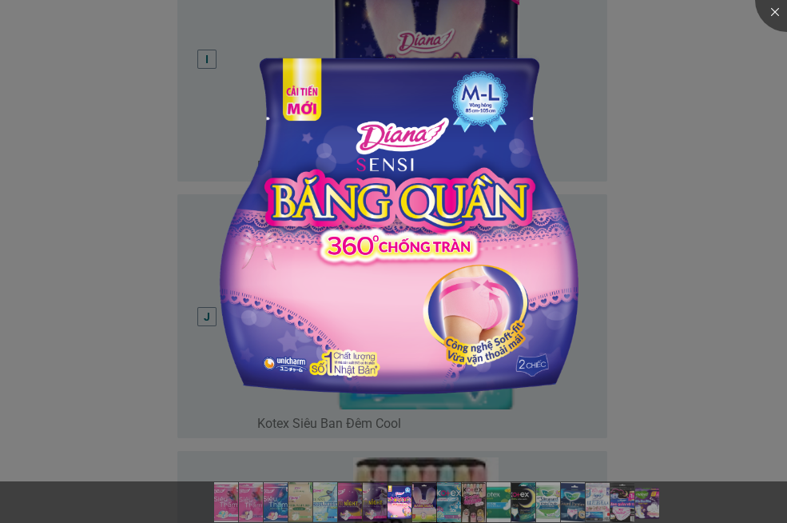
drag, startPoint x: 613, startPoint y: 294, endPoint x: 624, endPoint y: 295, distance: 11.2
click at [614, 293] on div at bounding box center [393, 261] width 787 height 523
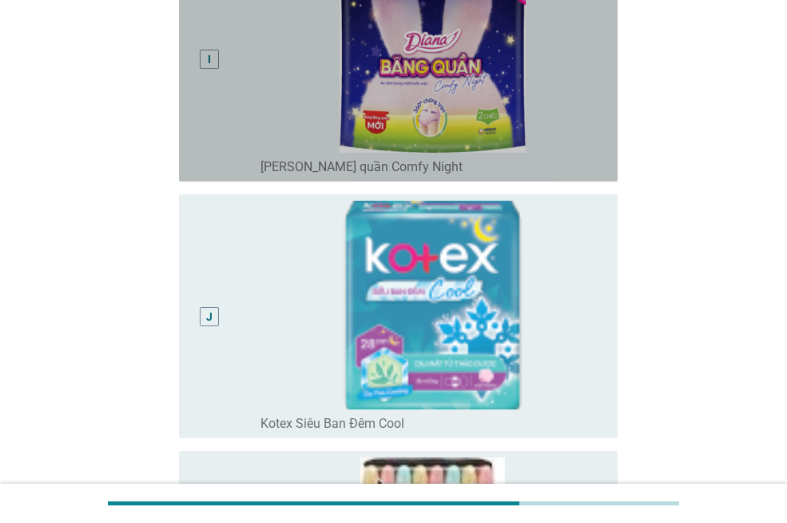
click at [590, 153] on div "radio_button_unchecked [PERSON_NAME] quần Comfy Night" at bounding box center [433, 164] width 345 height 22
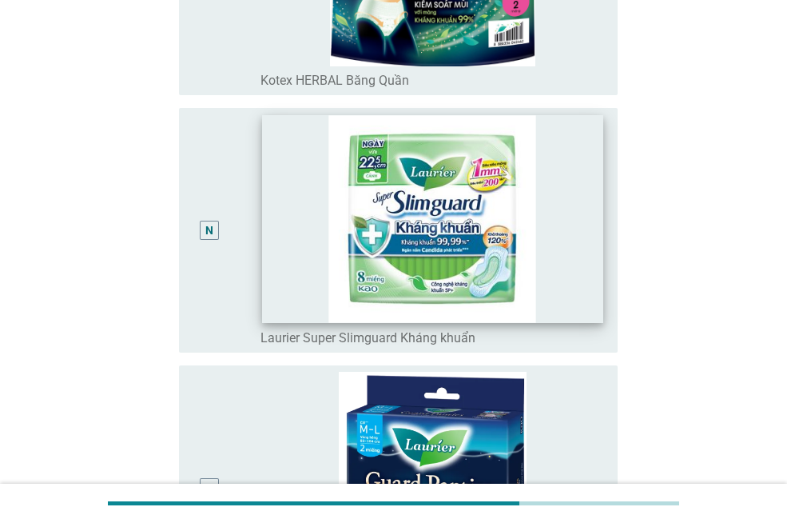
scroll to position [3438, 0]
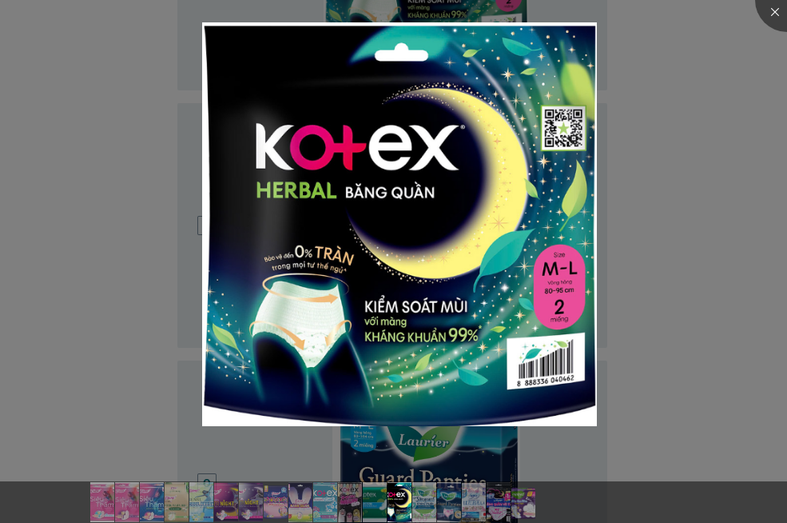
click at [700, 409] on div at bounding box center [393, 261] width 787 height 523
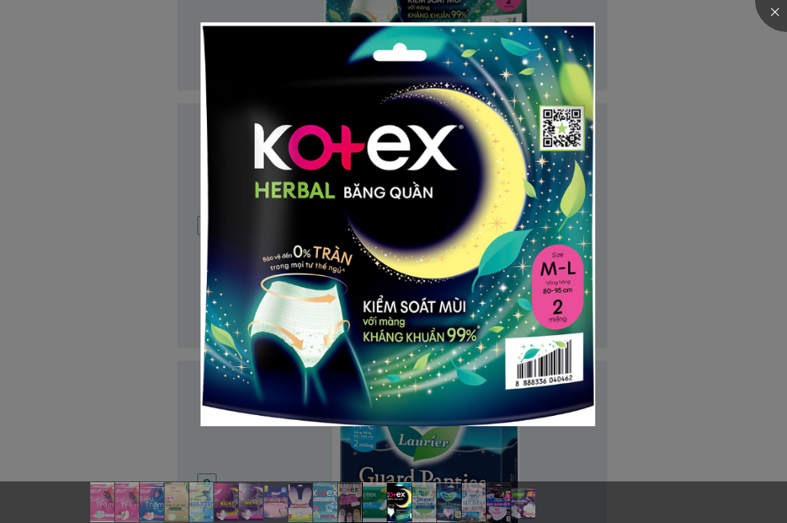
click at [759, 279] on div at bounding box center [393, 261] width 787 height 523
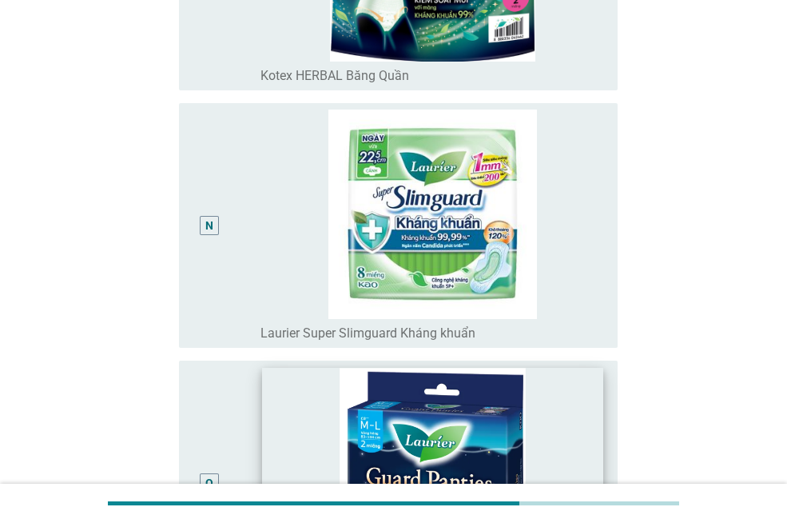
click at [587, 428] on img at bounding box center [432, 471] width 341 height 207
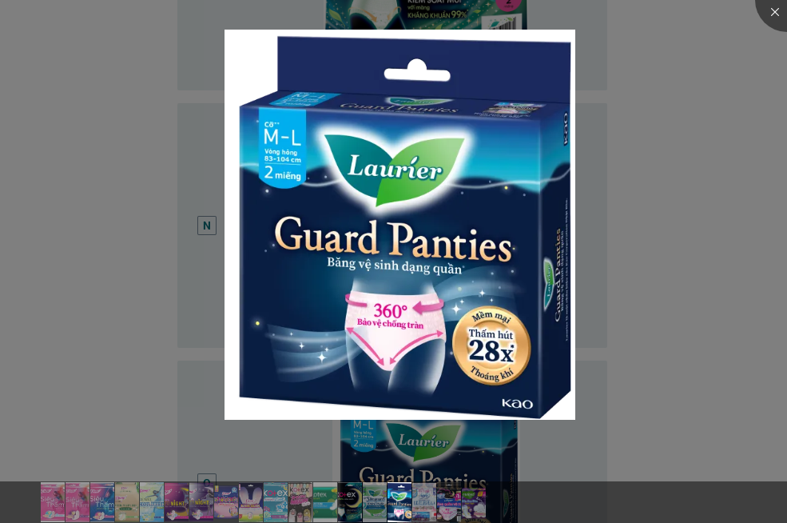
click at [736, 294] on div at bounding box center [393, 261] width 787 height 523
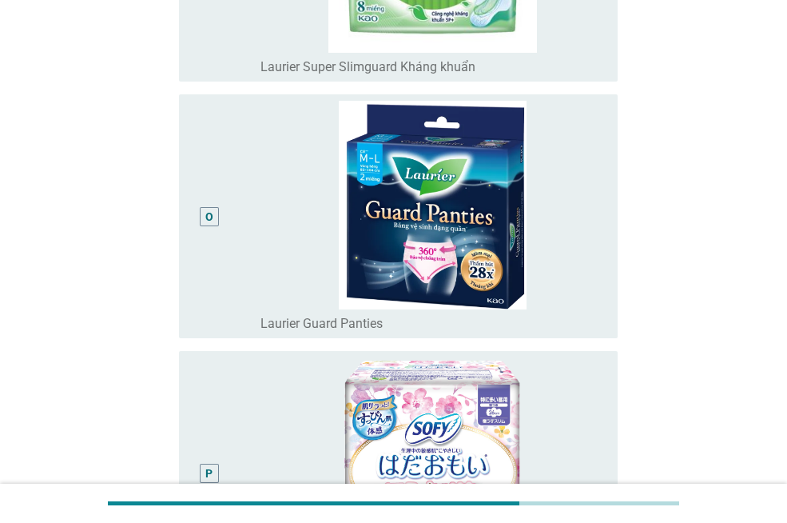
scroll to position [3837, 0]
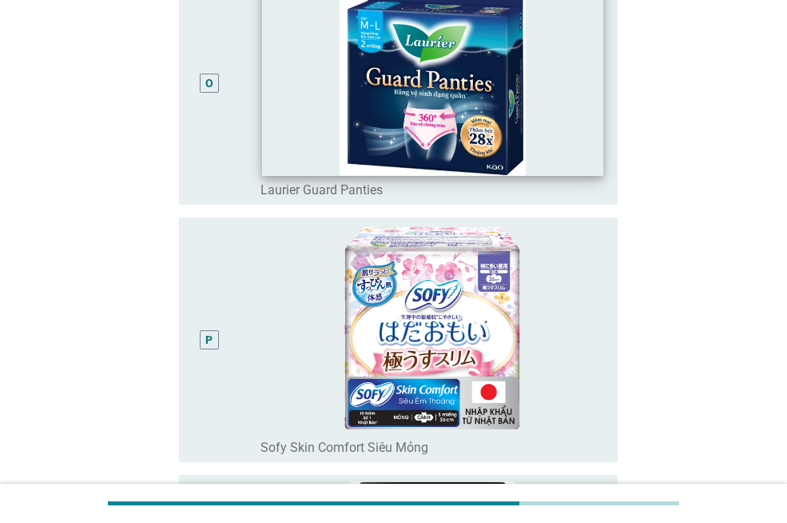
click at [590, 156] on img at bounding box center [432, 71] width 341 height 207
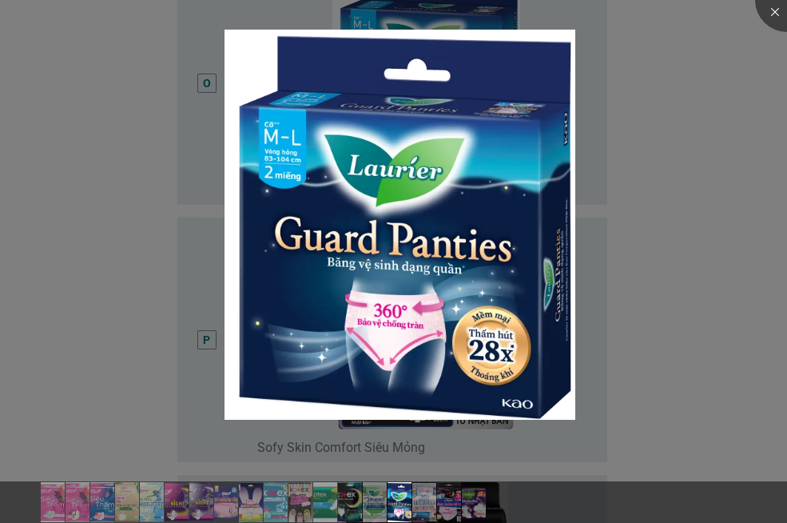
click at [750, 133] on div at bounding box center [393, 261] width 787 height 523
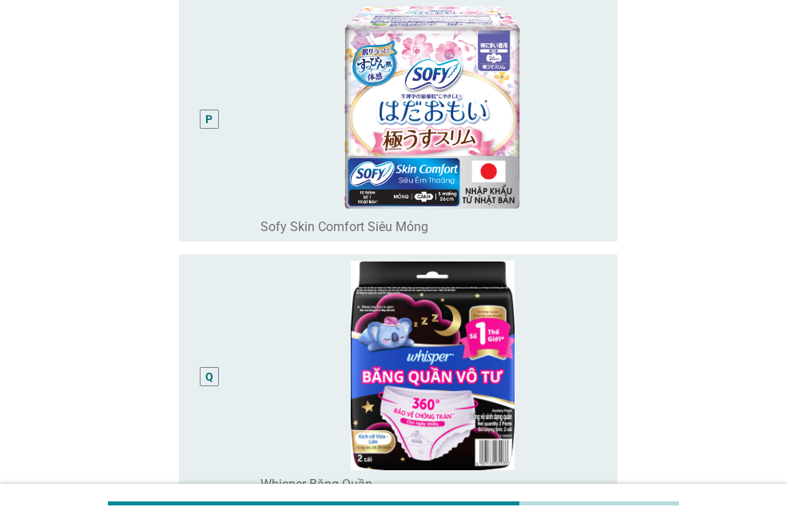
scroll to position [4157, 0]
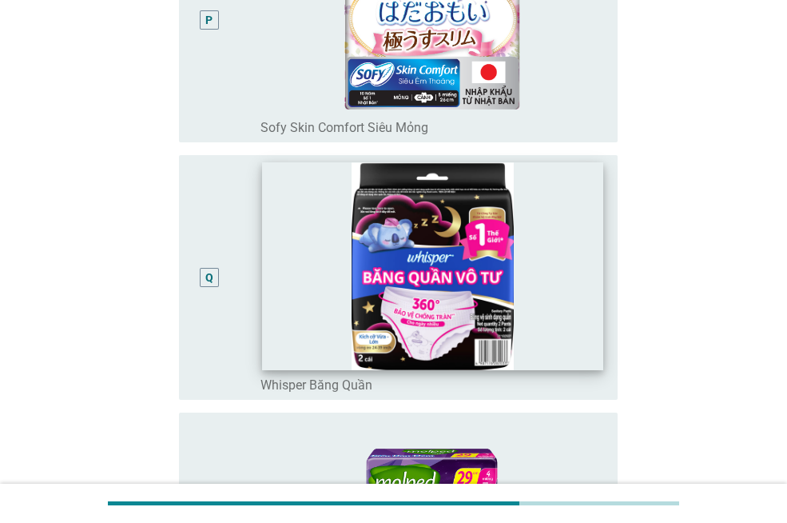
click at [548, 315] on img at bounding box center [432, 265] width 341 height 207
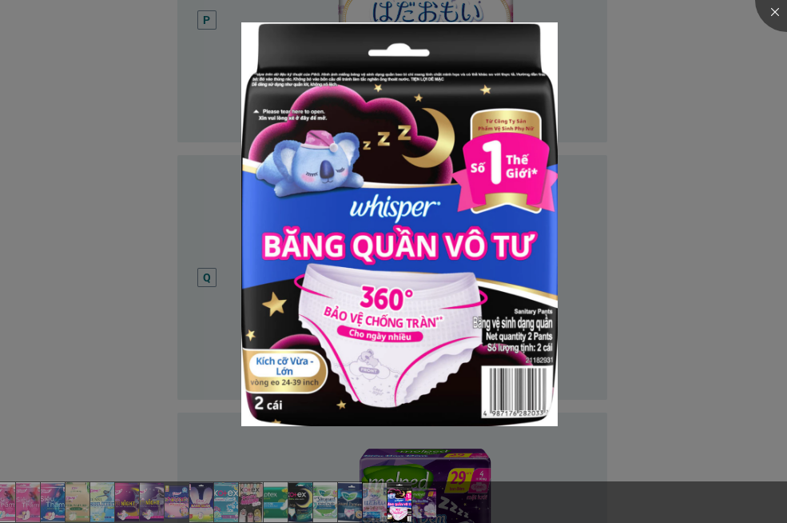
click at [703, 248] on div at bounding box center [393, 261] width 787 height 523
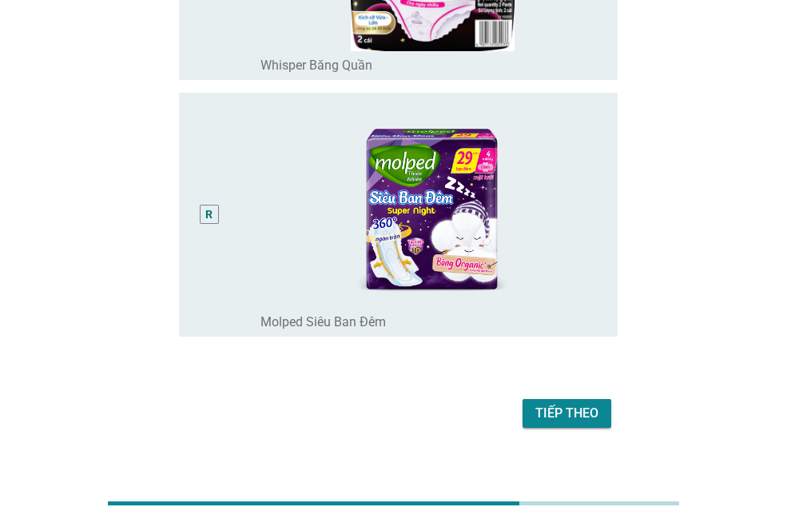
scroll to position [4497, 0]
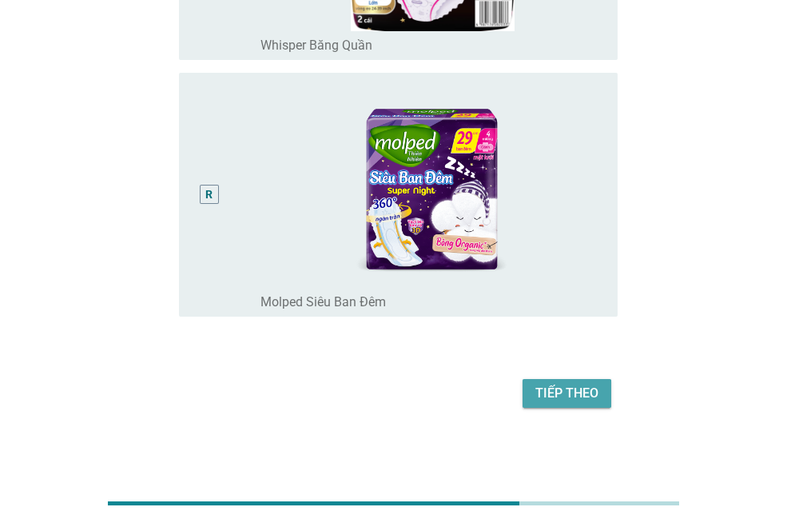
click at [576, 396] on div "Tiếp theo" at bounding box center [567, 393] width 63 height 19
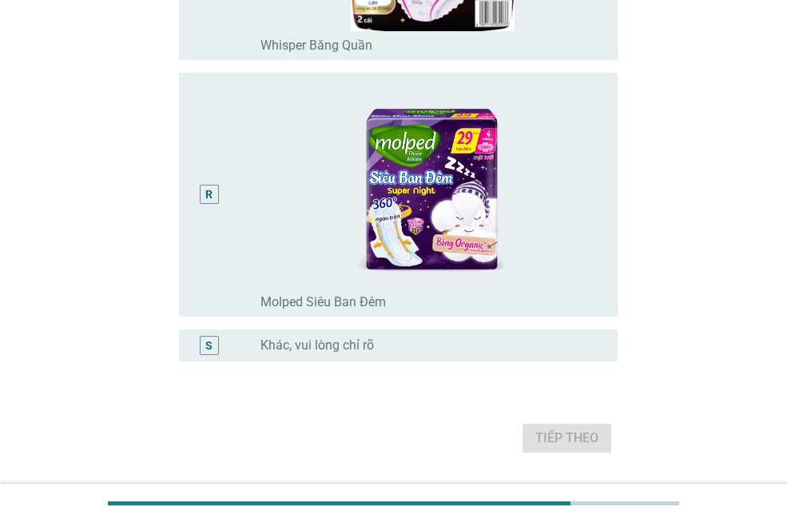
scroll to position [0, 0]
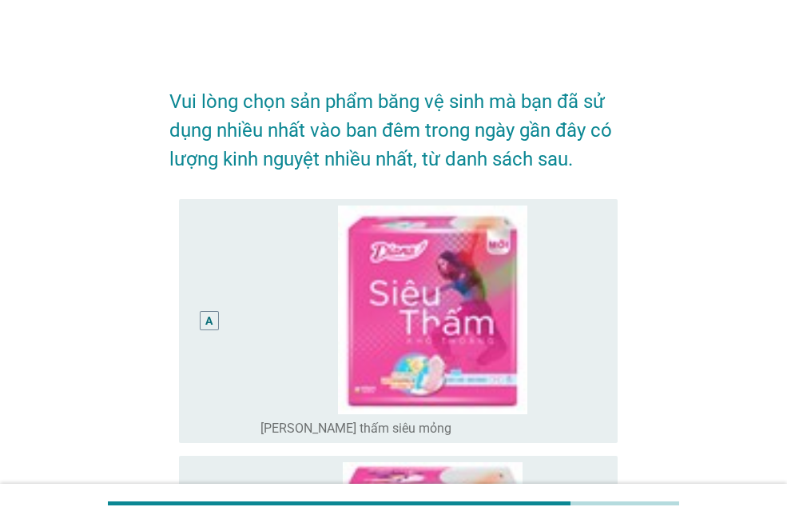
click at [205, 317] on div "A" at bounding box center [208, 321] width 7 height 17
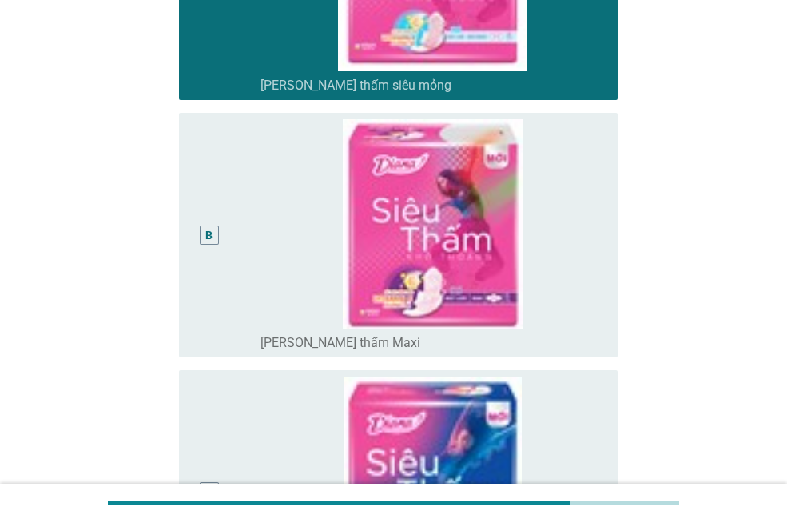
scroll to position [480, 0]
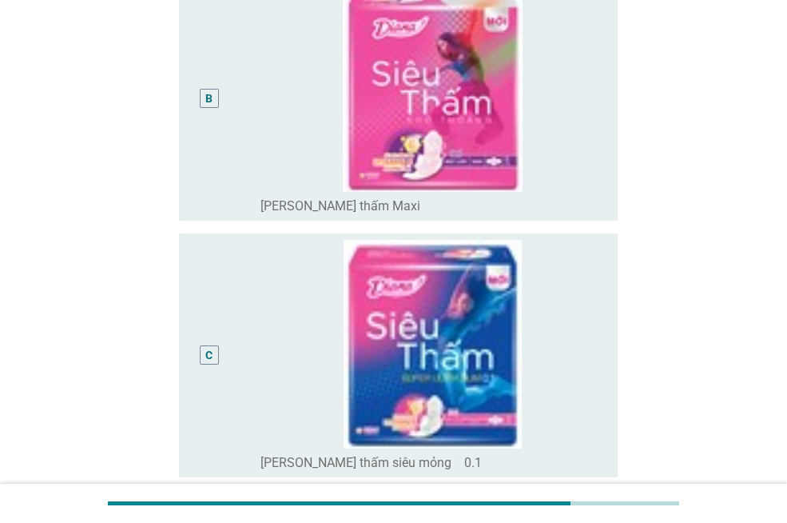
click at [211, 361] on div "C" at bounding box center [208, 355] width 7 height 17
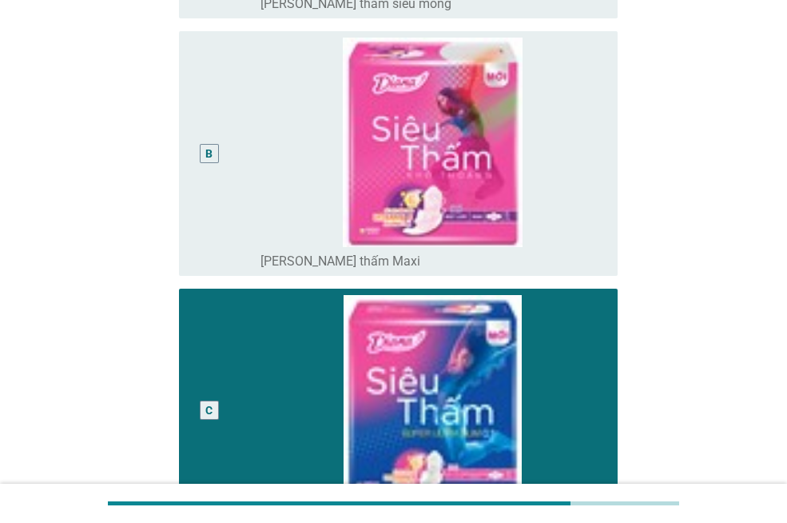
scroll to position [640, 0]
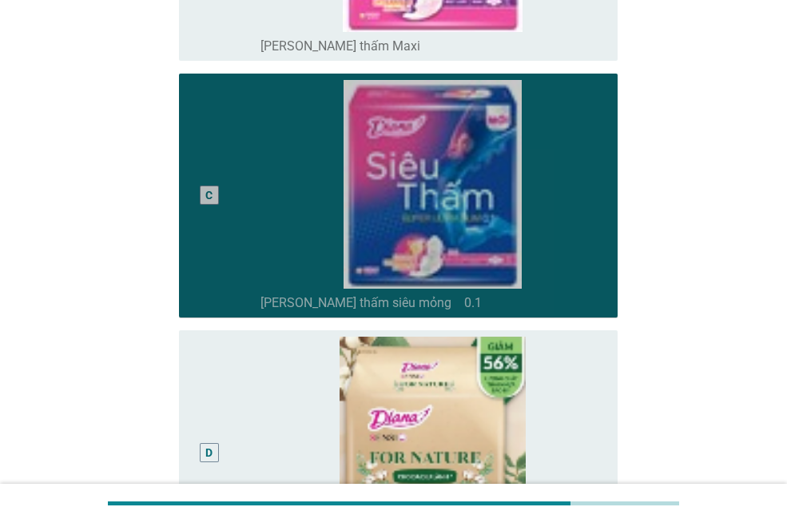
click at [206, 192] on div "C" at bounding box center [208, 195] width 7 height 17
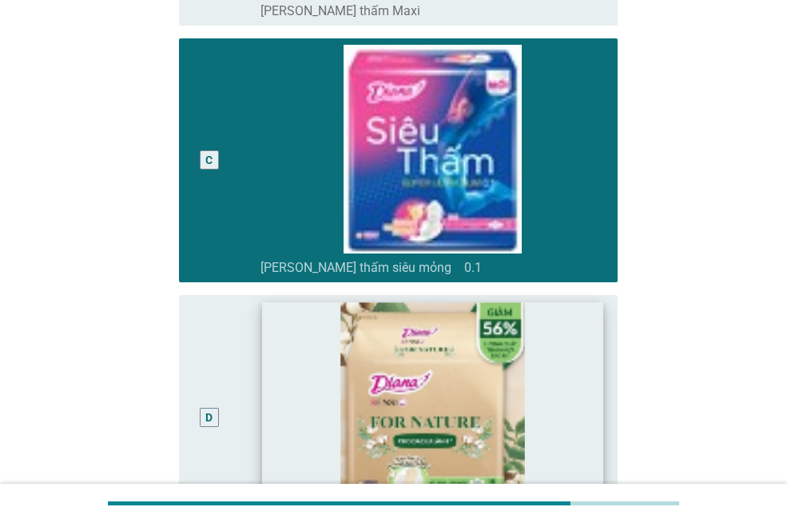
scroll to position [560, 0]
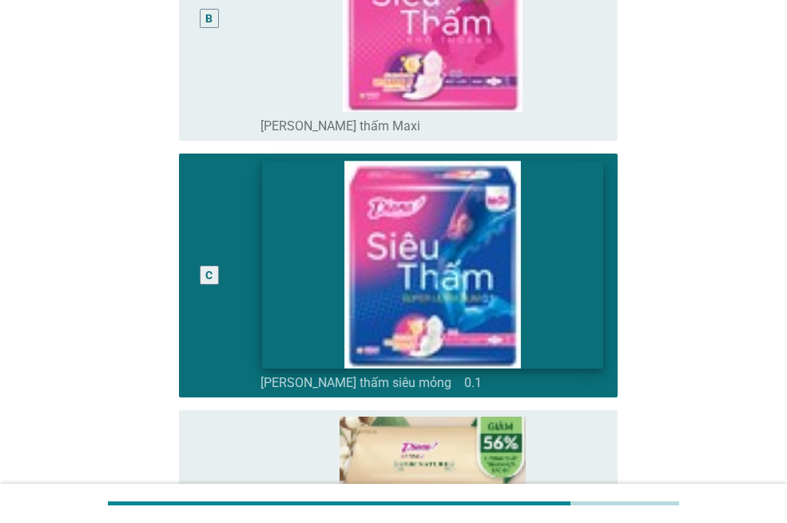
click at [577, 292] on img at bounding box center [432, 264] width 341 height 207
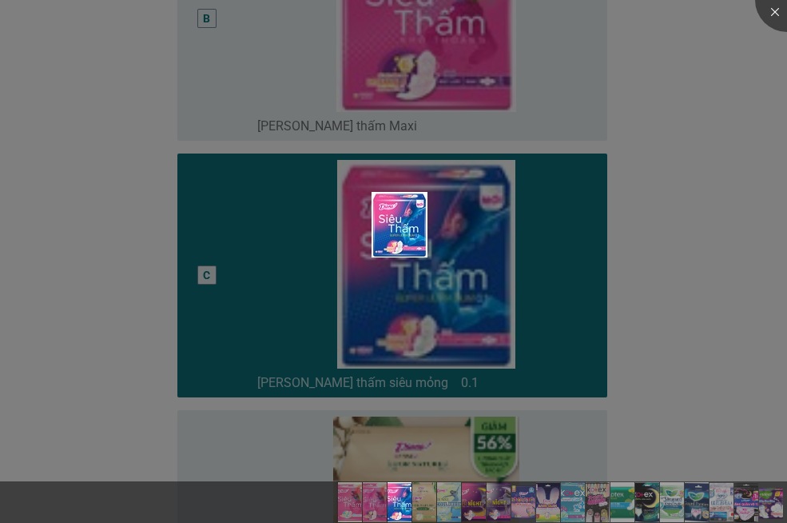
click at [773, 211] on div at bounding box center [393, 261] width 787 height 523
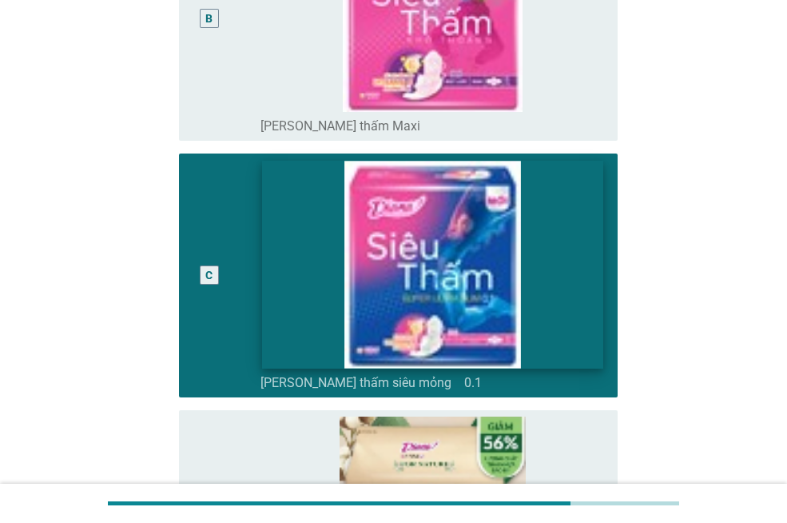
click at [576, 229] on img at bounding box center [432, 264] width 341 height 207
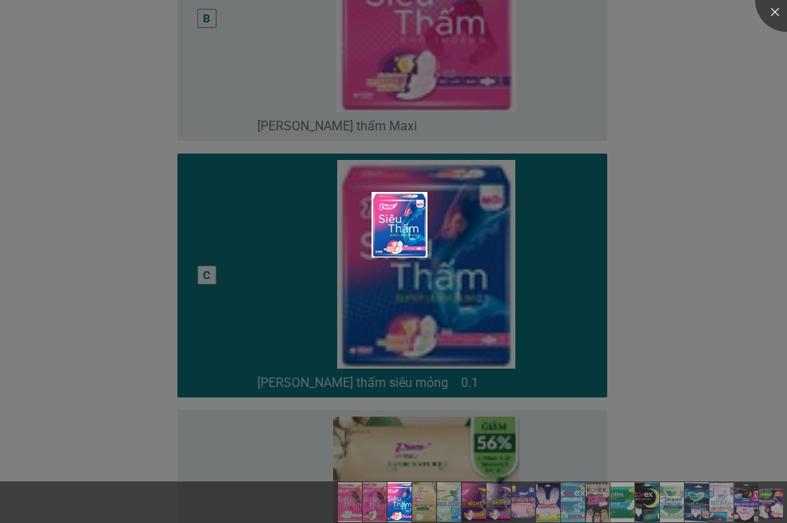
click at [723, 192] on div at bounding box center [393, 261] width 787 height 523
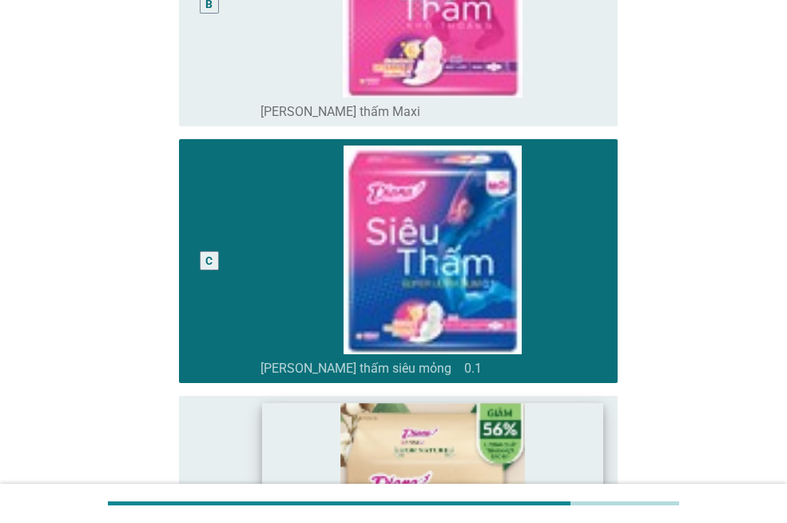
scroll to position [719, 0]
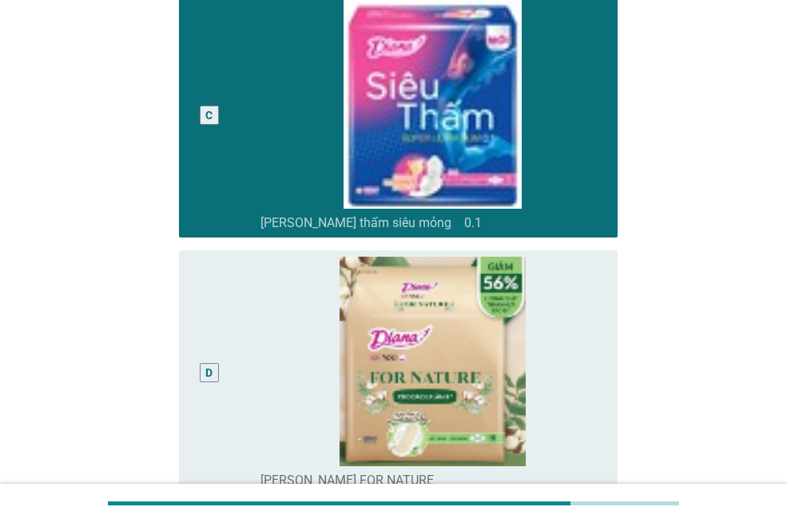
click at [258, 112] on div "C" at bounding box center [226, 116] width 69 height 232
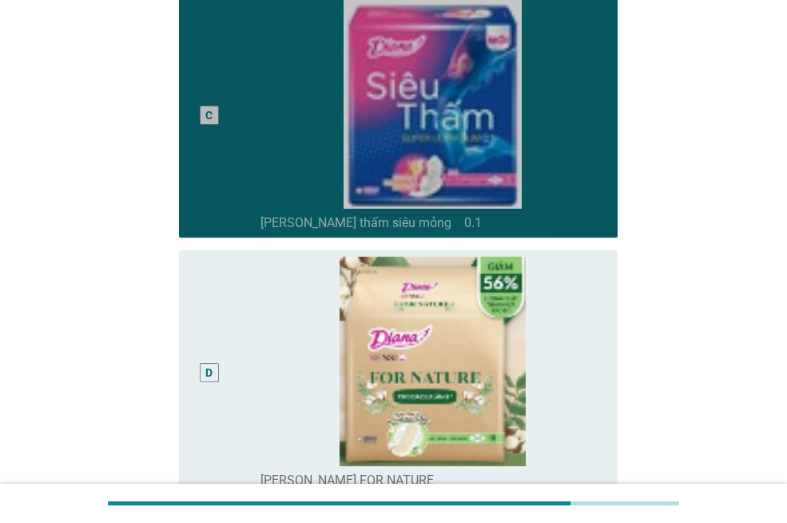
click at [210, 108] on div "C" at bounding box center [208, 115] width 7 height 17
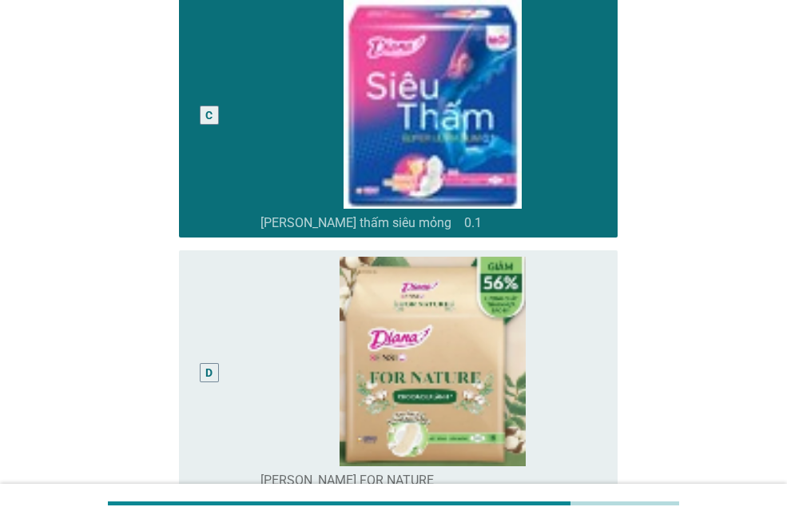
click at [232, 193] on div "C" at bounding box center [226, 116] width 69 height 232
click at [605, 160] on div "C radio_button_checked [PERSON_NAME] thấm siêu mỏng　0.1" at bounding box center [398, 116] width 439 height 245
drag, startPoint x: 584, startPoint y: 157, endPoint x: 585, endPoint y: 174, distance: 17.7
click at [584, 156] on img at bounding box center [433, 104] width 345 height 209
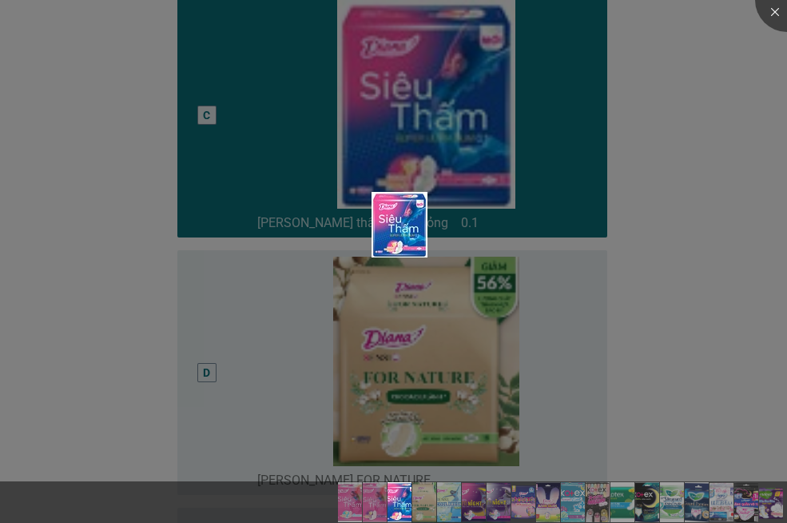
click at [592, 337] on div at bounding box center [393, 261] width 787 height 523
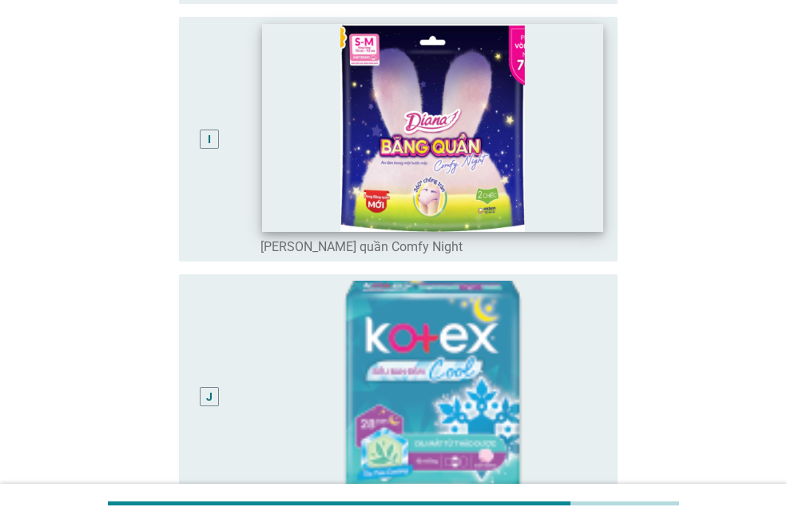
scroll to position [1919, 0]
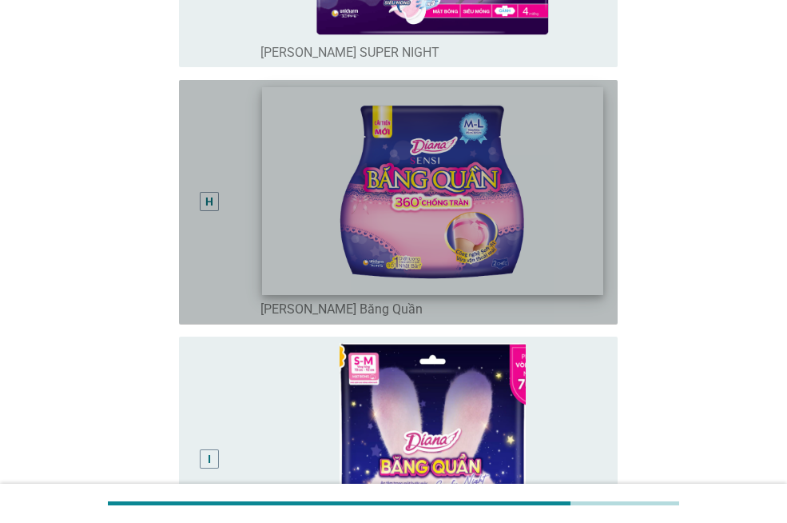
click at [448, 198] on img at bounding box center [432, 190] width 341 height 207
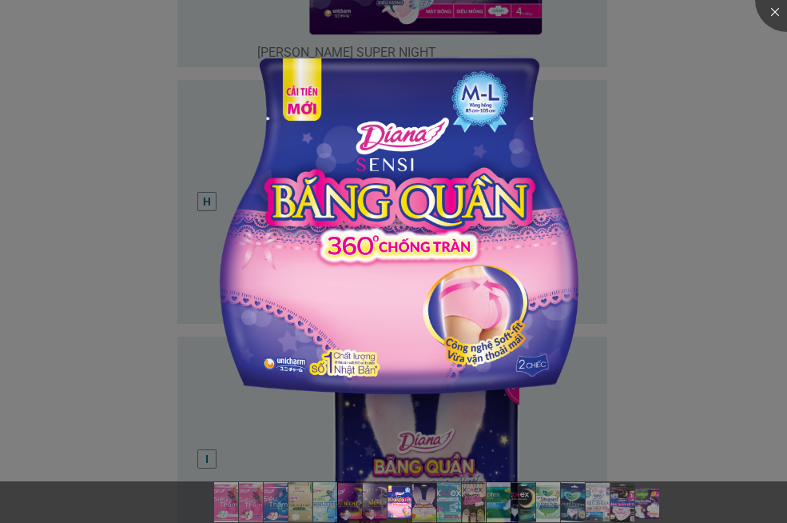
click at [66, 235] on div at bounding box center [393, 261] width 787 height 523
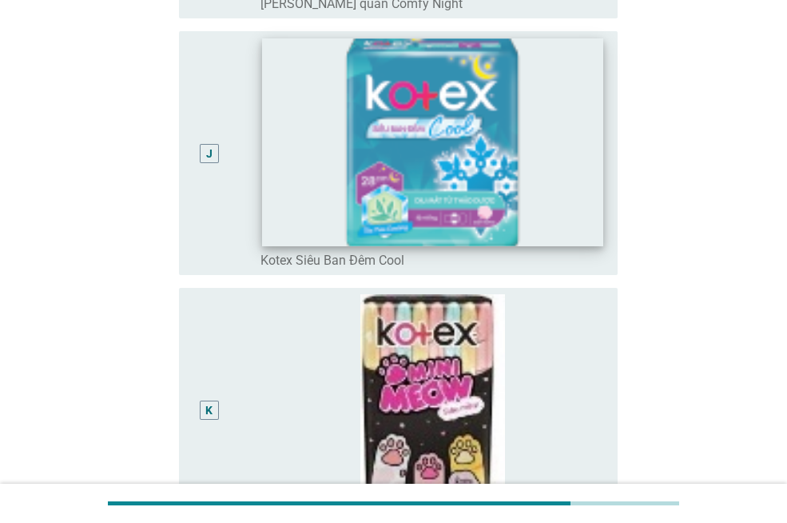
scroll to position [2638, 0]
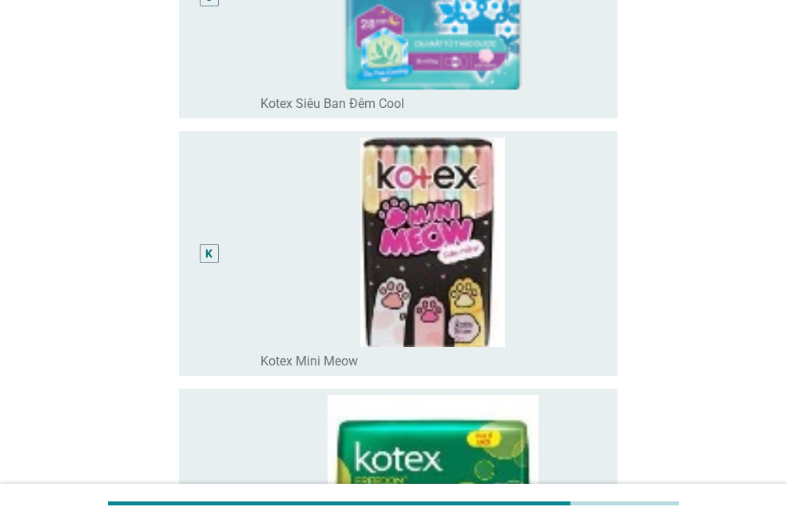
click at [425, 280] on img at bounding box center [433, 242] width 345 height 209
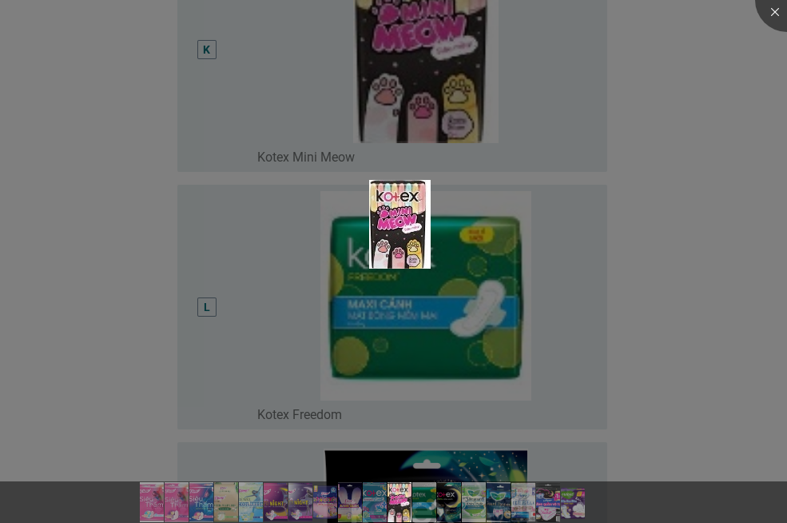
scroll to position [2958, 0]
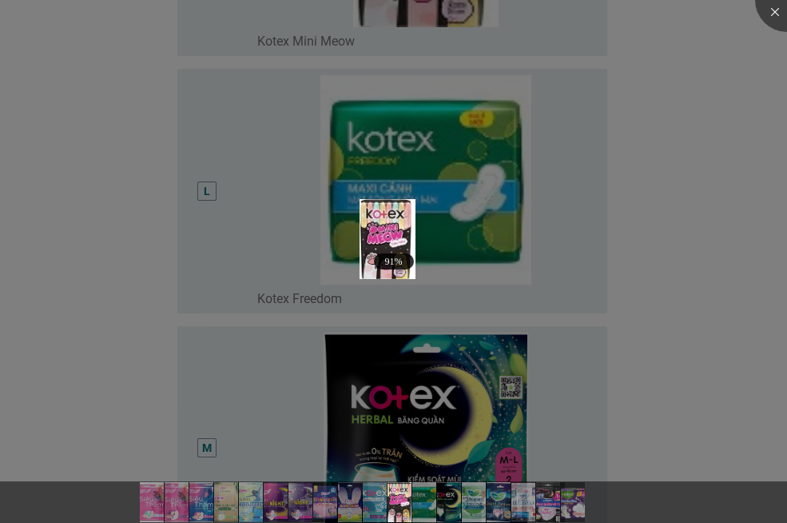
click at [103, 301] on div at bounding box center [393, 261] width 787 height 523
click at [266, 321] on div at bounding box center [393, 261] width 787 height 523
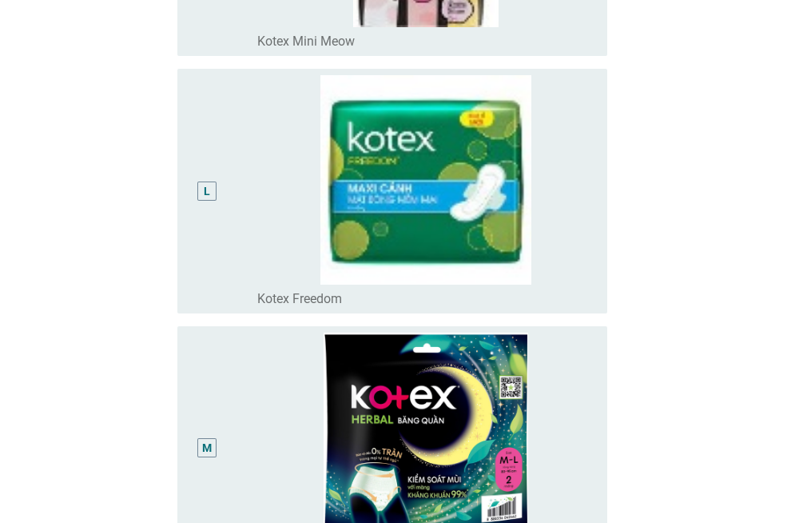
drag, startPoint x: 138, startPoint y: 335, endPoint x: 153, endPoint y: 341, distance: 15.4
click at [139, 335] on div at bounding box center [393, 261] width 787 height 523
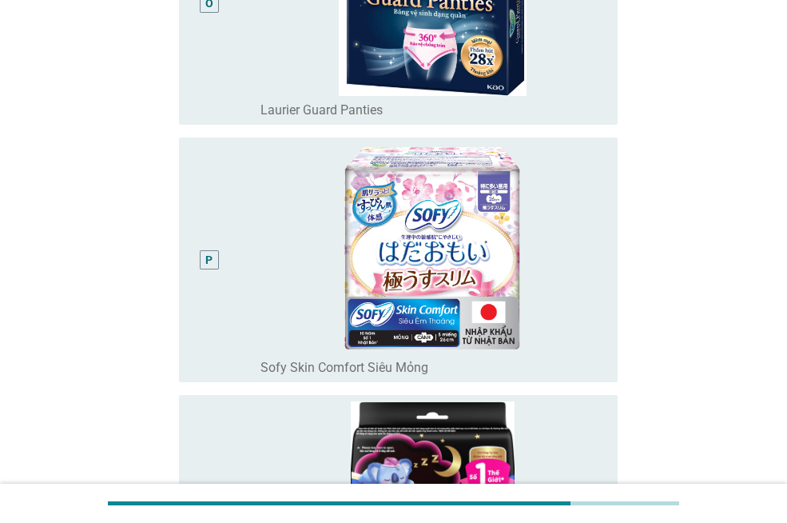
scroll to position [4157, 0]
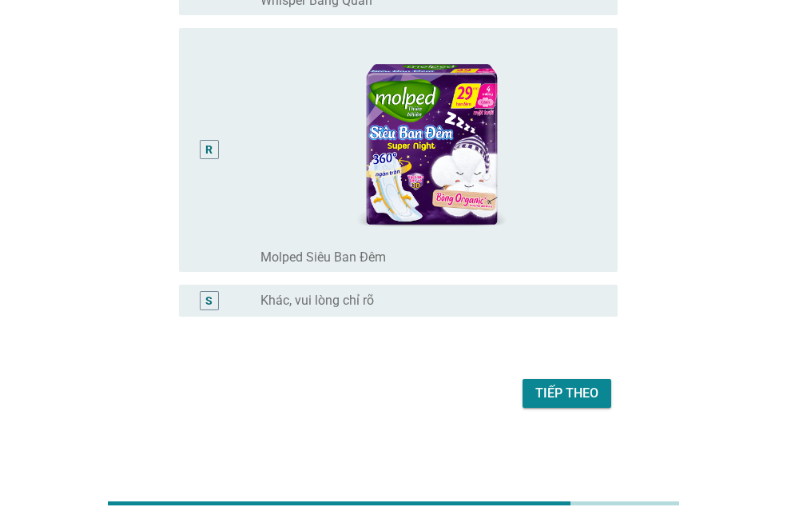
click at [421, 174] on img at bounding box center [433, 138] width 345 height 209
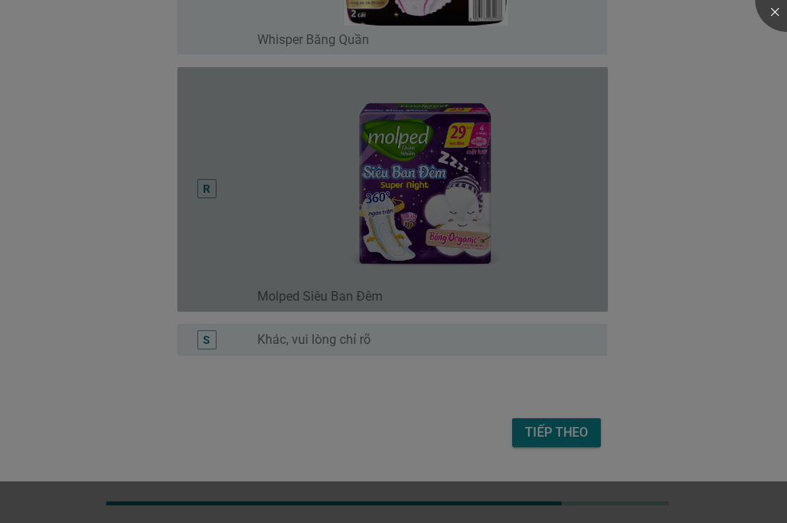
scroll to position [4502, 0]
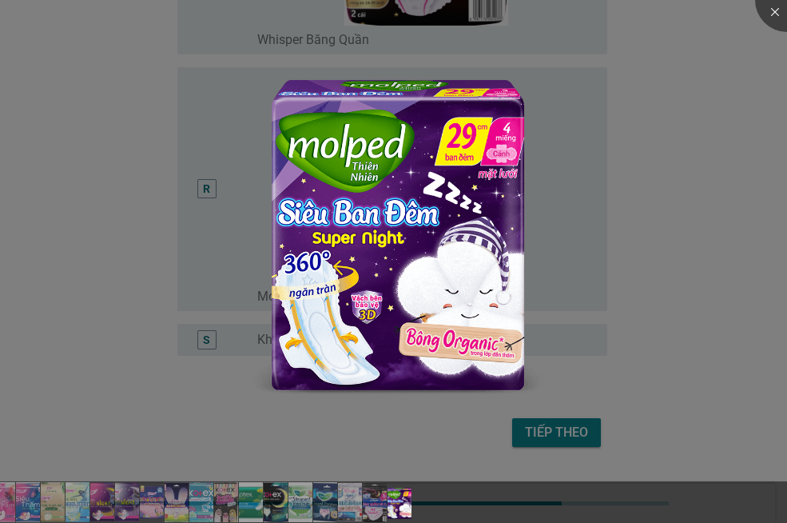
click at [578, 429] on div at bounding box center [393, 261] width 787 height 523
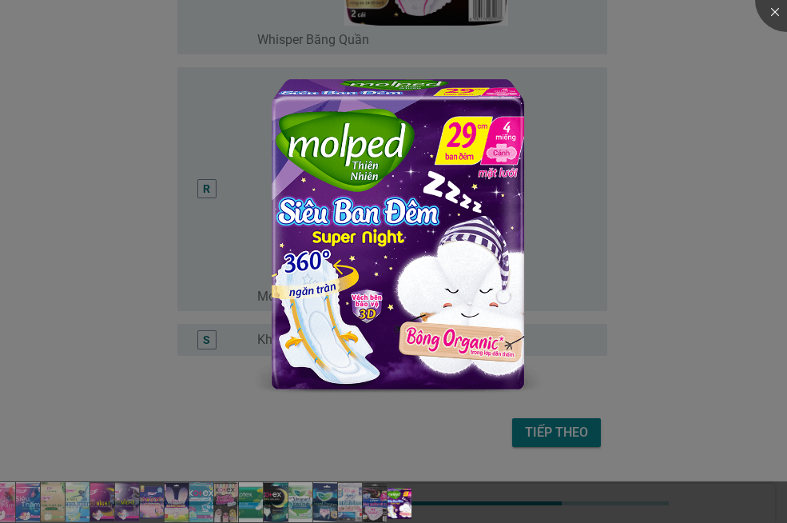
click at [547, 430] on div at bounding box center [393, 261] width 787 height 523
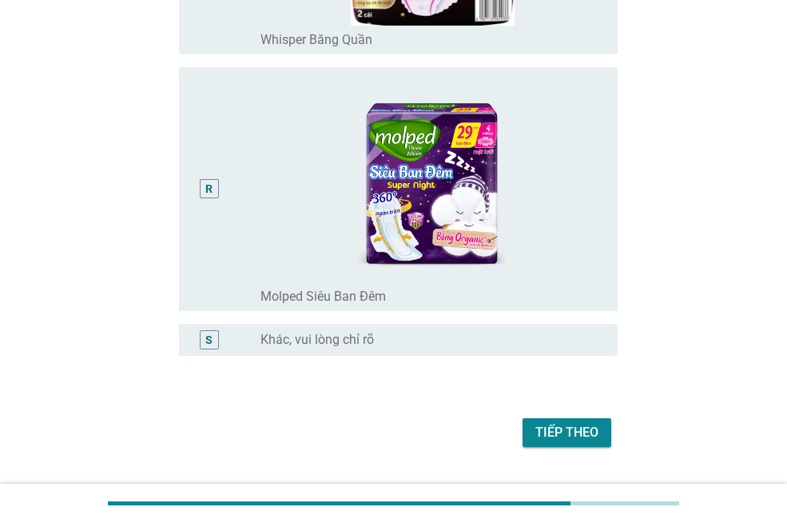
click at [584, 432] on div "Tiếp theo" at bounding box center [567, 432] width 63 height 19
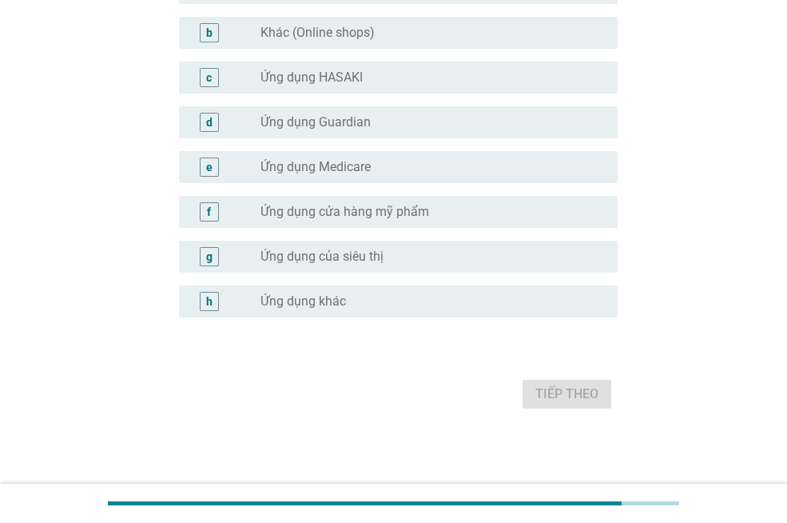
scroll to position [0, 0]
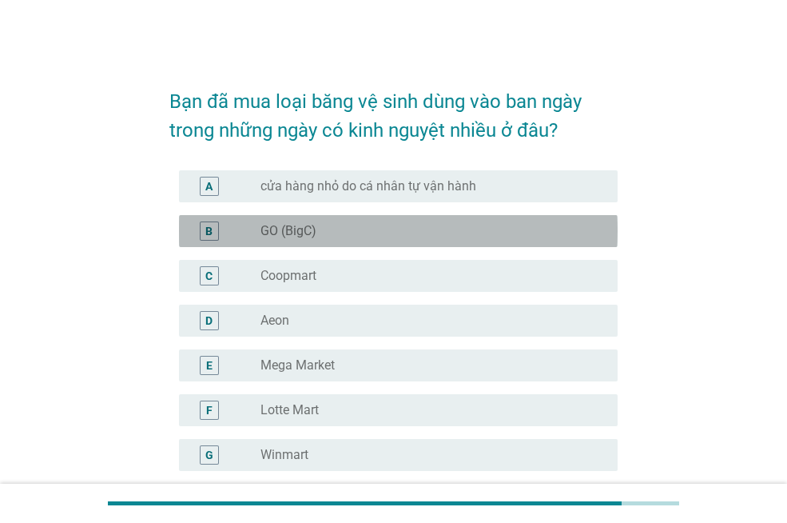
click at [388, 233] on div "radio_button_unchecked GO (BigC)" at bounding box center [427, 231] width 332 height 16
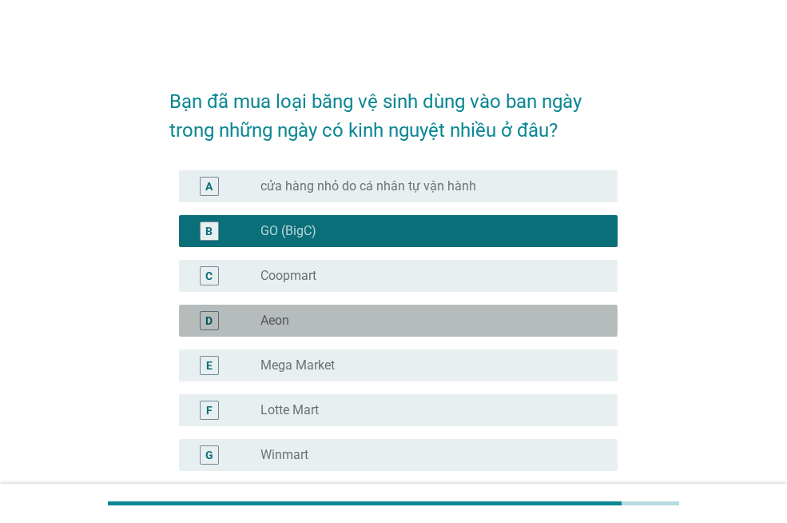
click at [321, 331] on div "D radio_button_unchecked Aeon" at bounding box center [398, 321] width 439 height 32
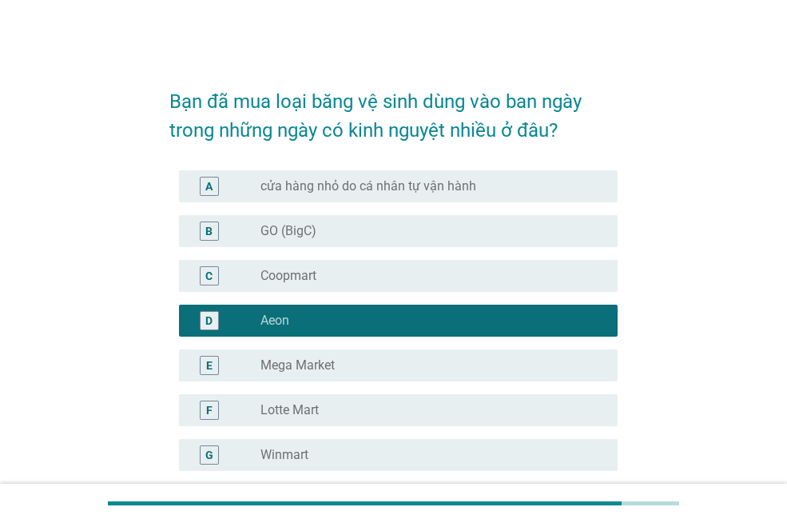
click at [324, 244] on div "B radio_button_unchecked GO (BigC)" at bounding box center [398, 231] width 439 height 32
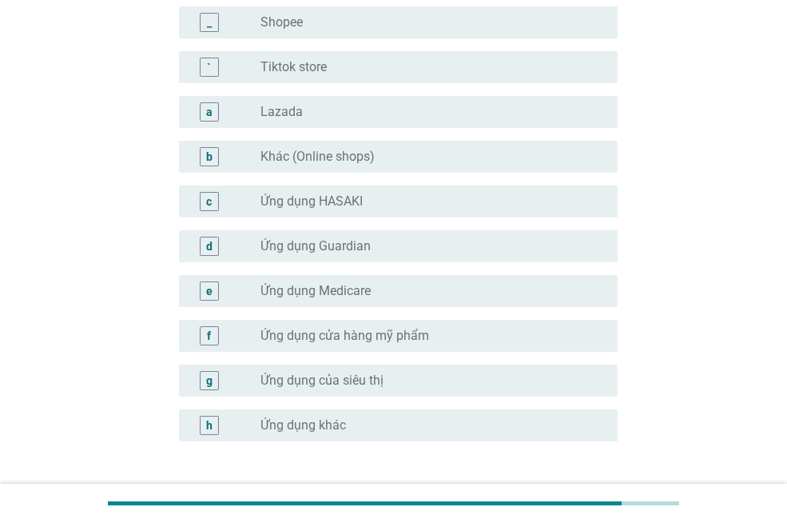
scroll to position [1631, 0]
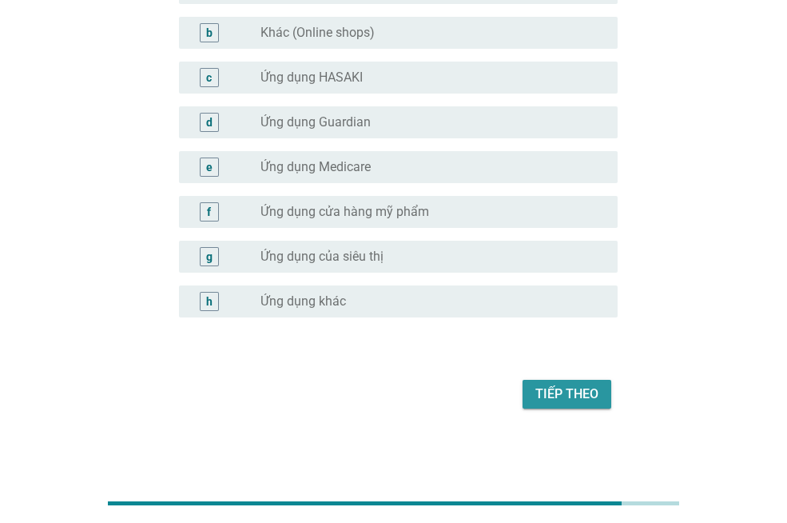
click at [566, 396] on div "Tiếp theo" at bounding box center [567, 394] width 63 height 19
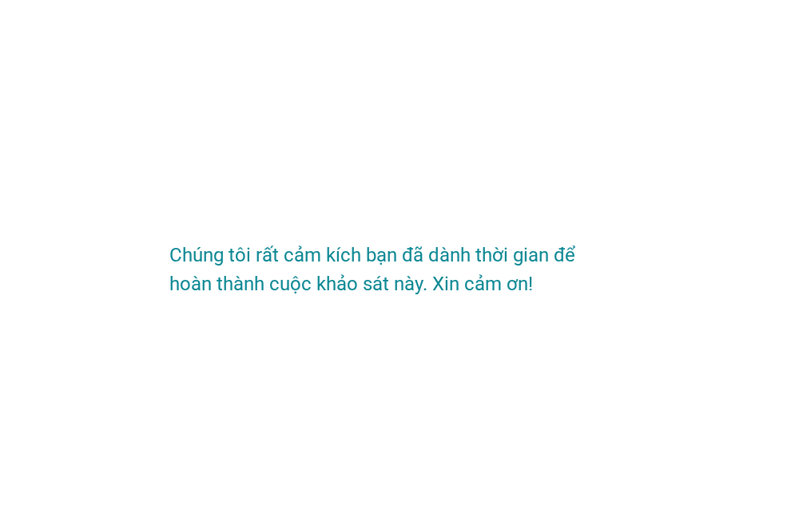
scroll to position [0, 0]
